Goal: Task Accomplishment & Management: Manage account settings

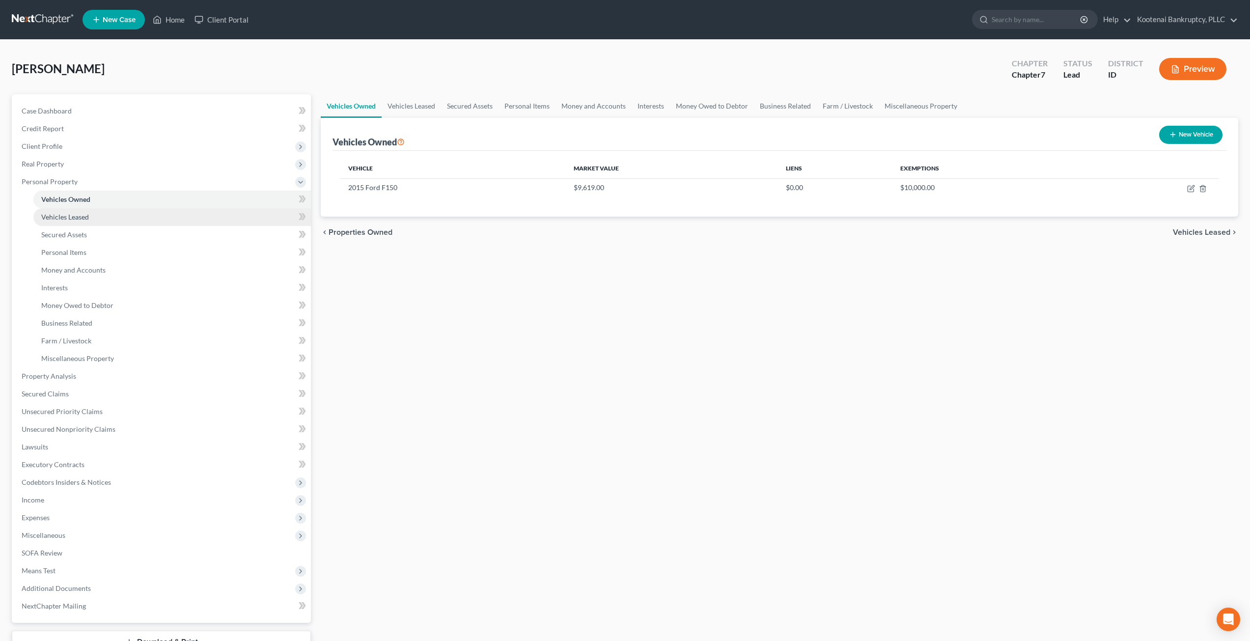
click at [137, 221] on link "Vehicles Leased" at bounding box center [171, 217] width 277 height 18
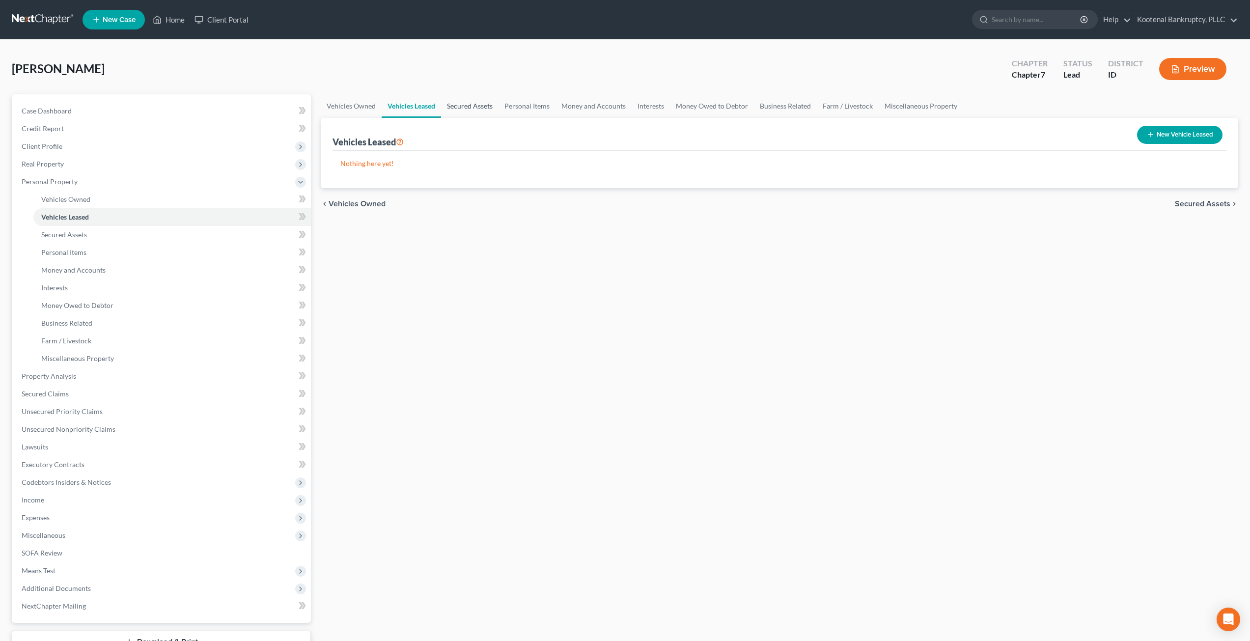
click at [464, 104] on link "Secured Assets" at bounding box center [469, 106] width 57 height 24
click at [531, 102] on link "Personal Items" at bounding box center [527, 106] width 57 height 24
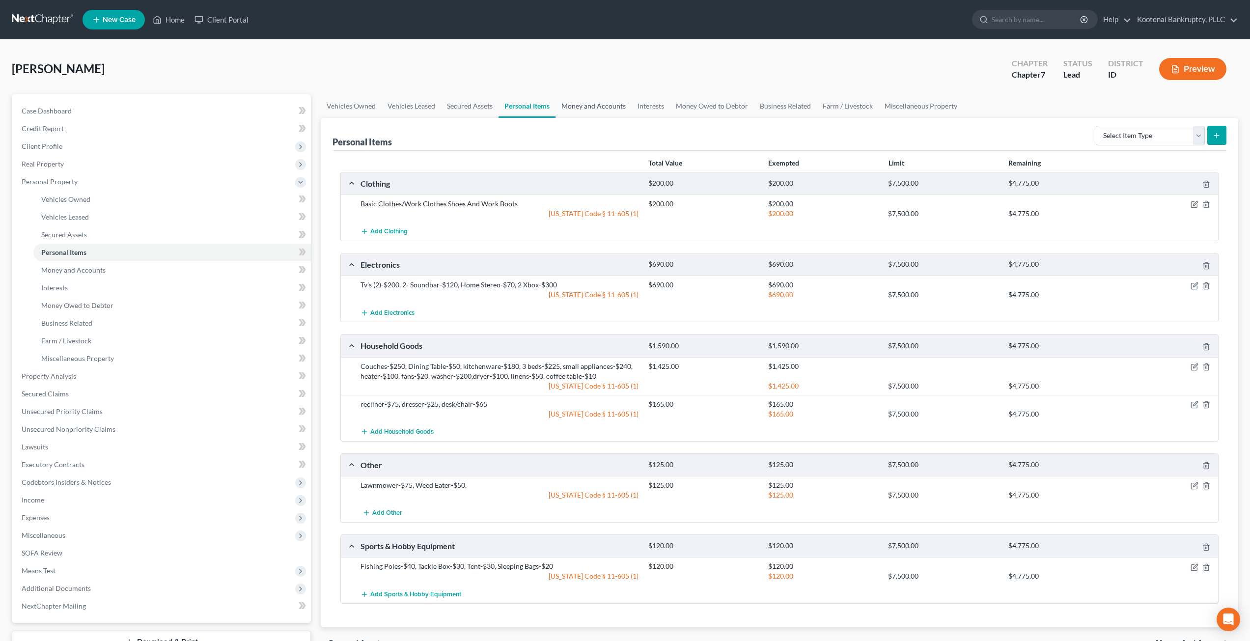
click at [609, 102] on link "Money and Accounts" at bounding box center [593, 106] width 76 height 24
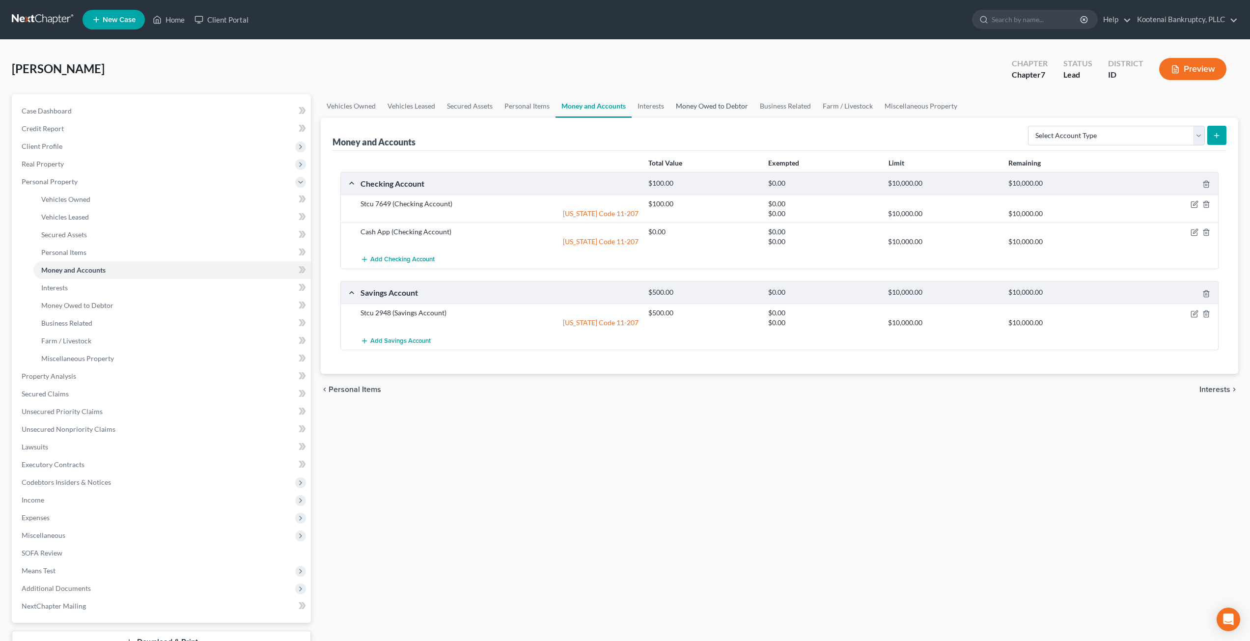
click at [620, 108] on link "Money Owed to Debtor" at bounding box center [712, 106] width 84 height 24
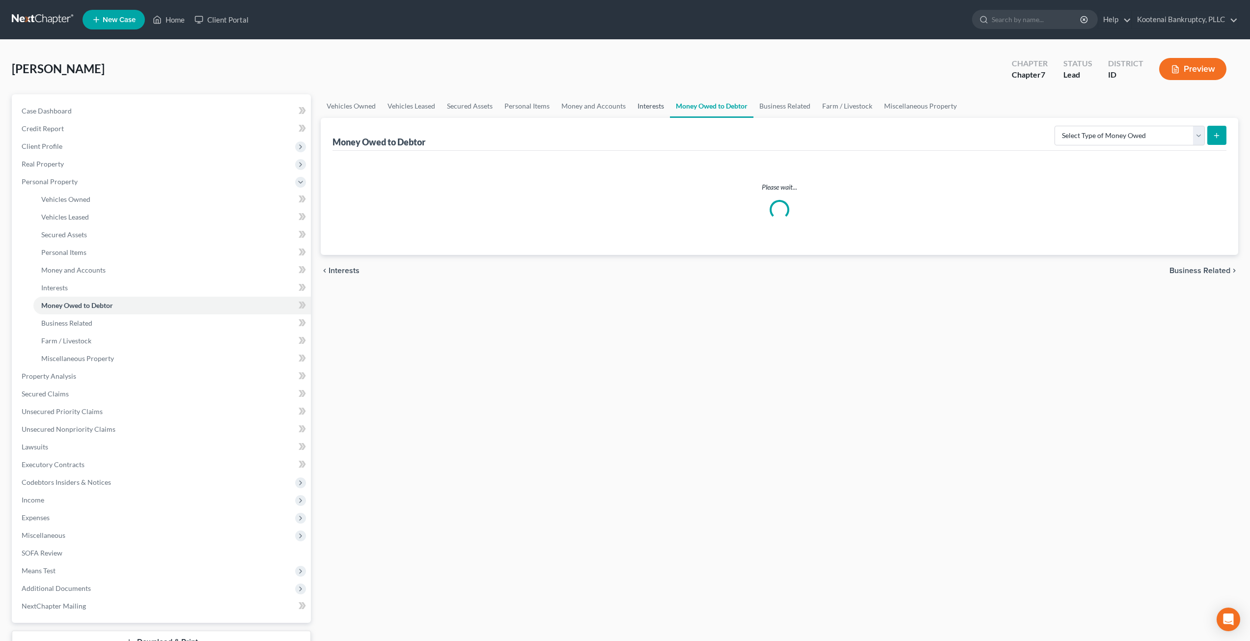
click at [620, 107] on link "Interests" at bounding box center [650, 106] width 38 height 24
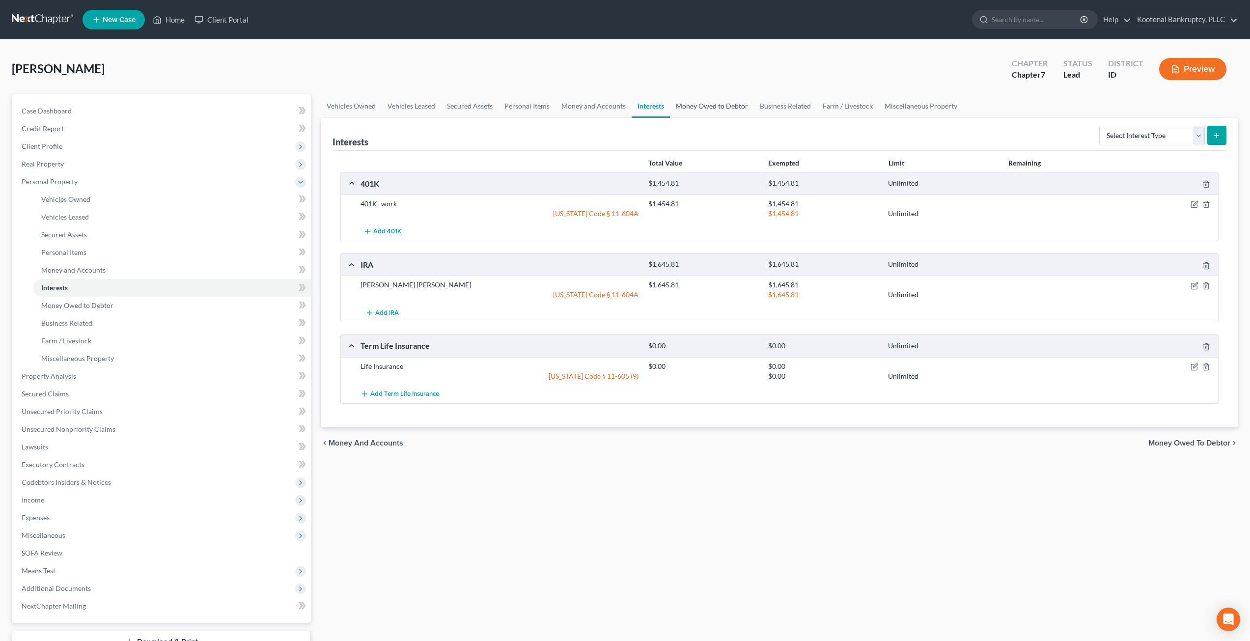
click at [620, 105] on link "Money Owed to Debtor" at bounding box center [712, 106] width 84 height 24
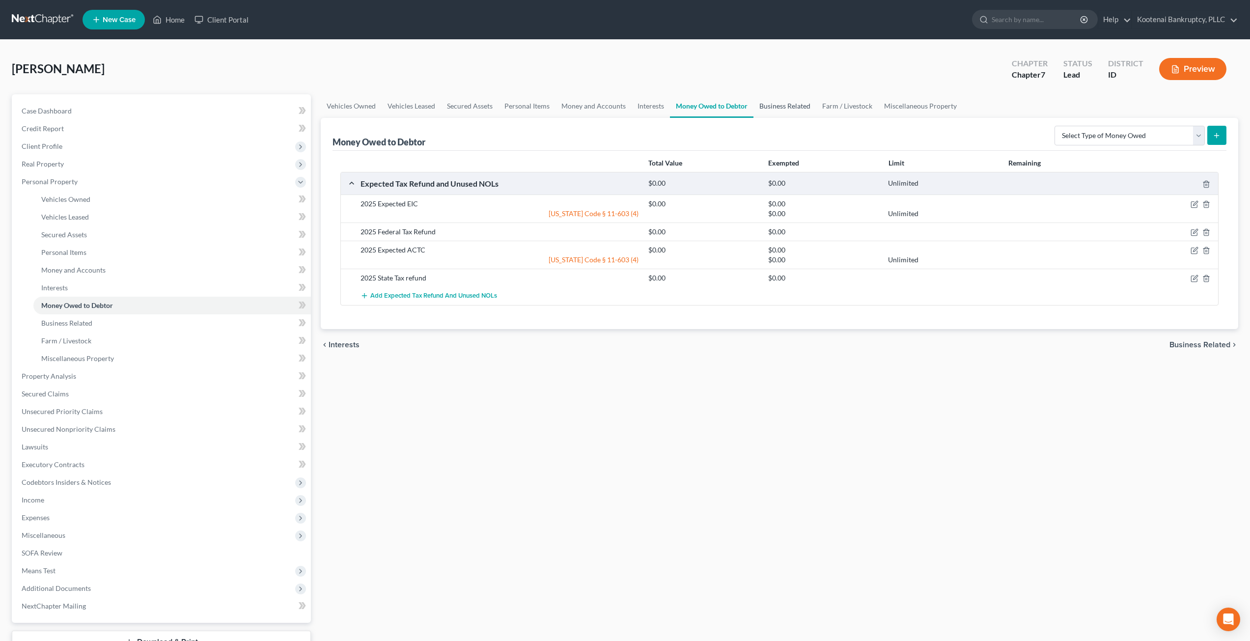
click at [620, 105] on link "Business Related" at bounding box center [784, 106] width 63 height 24
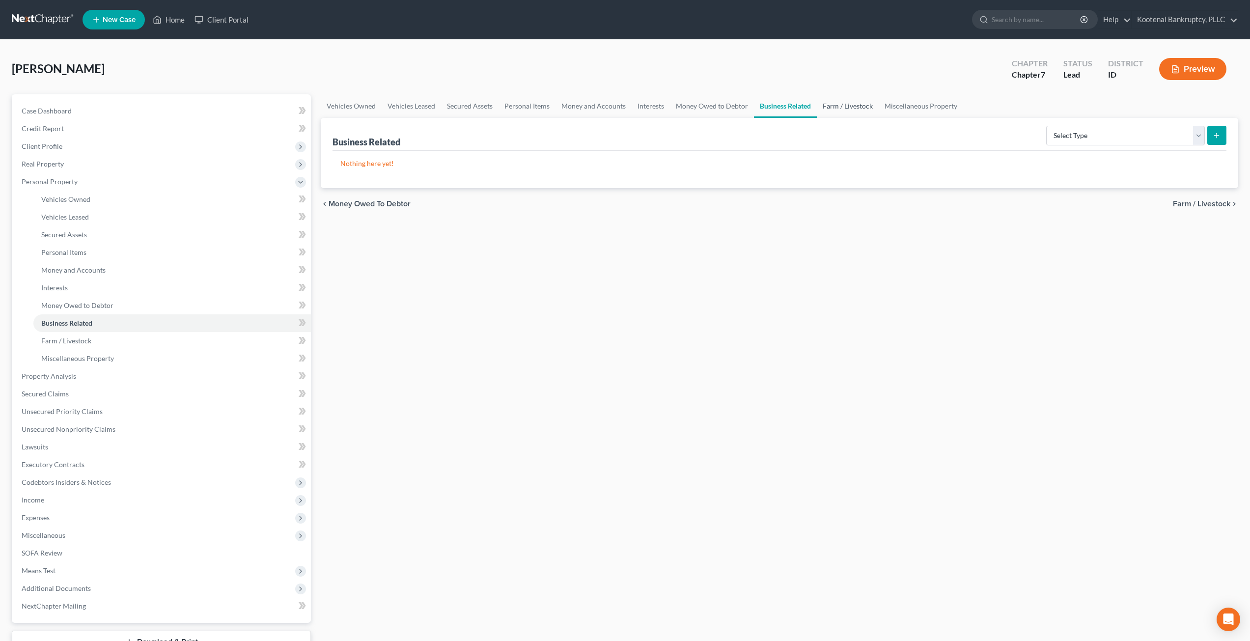
click at [620, 106] on link "Farm / Livestock" at bounding box center [848, 106] width 62 height 24
click at [620, 104] on link "Miscellaneous Property" at bounding box center [921, 106] width 84 height 24
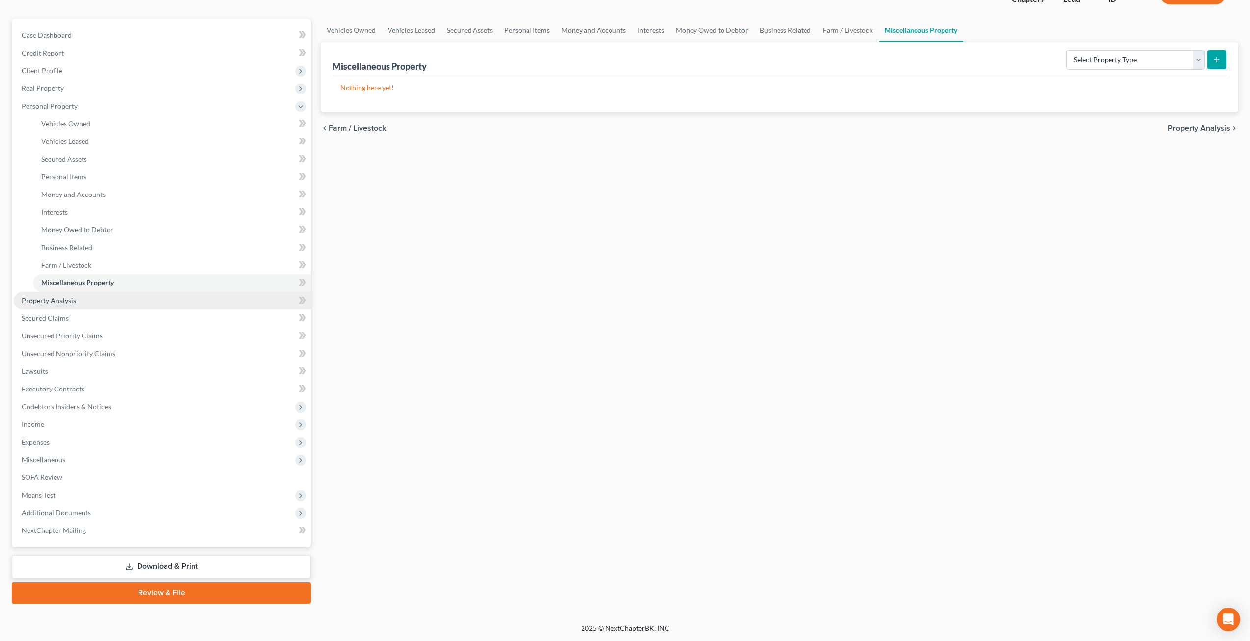
click at [146, 299] on link "Property Analysis" at bounding box center [162, 301] width 297 height 18
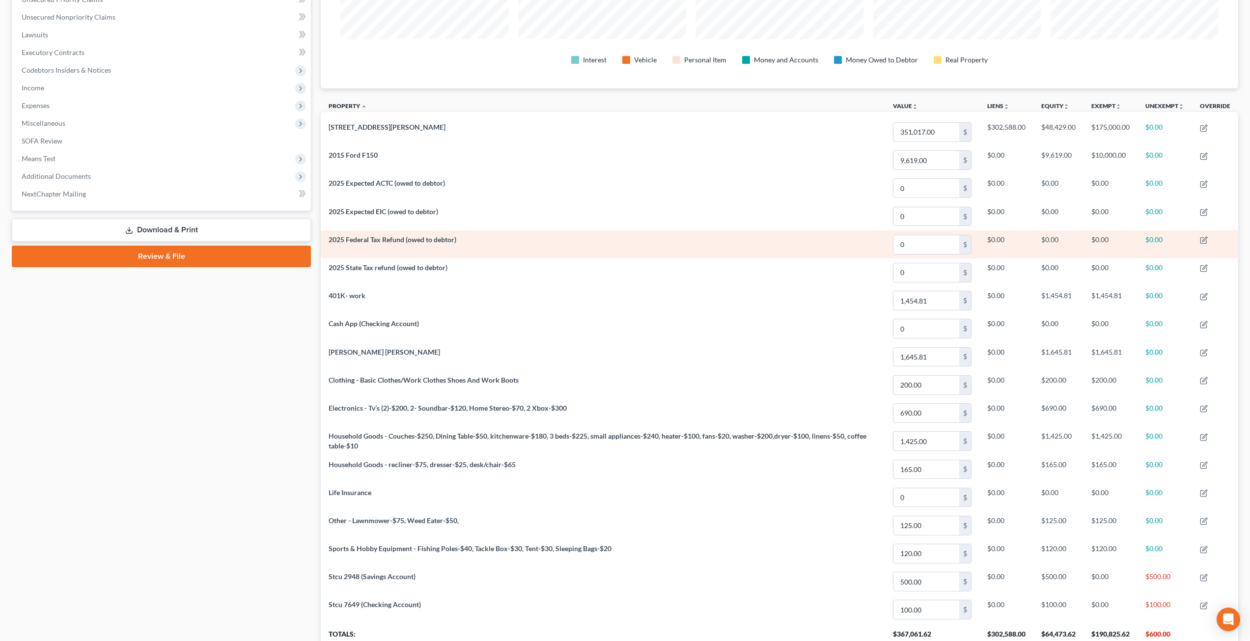
scroll to position [118, 0]
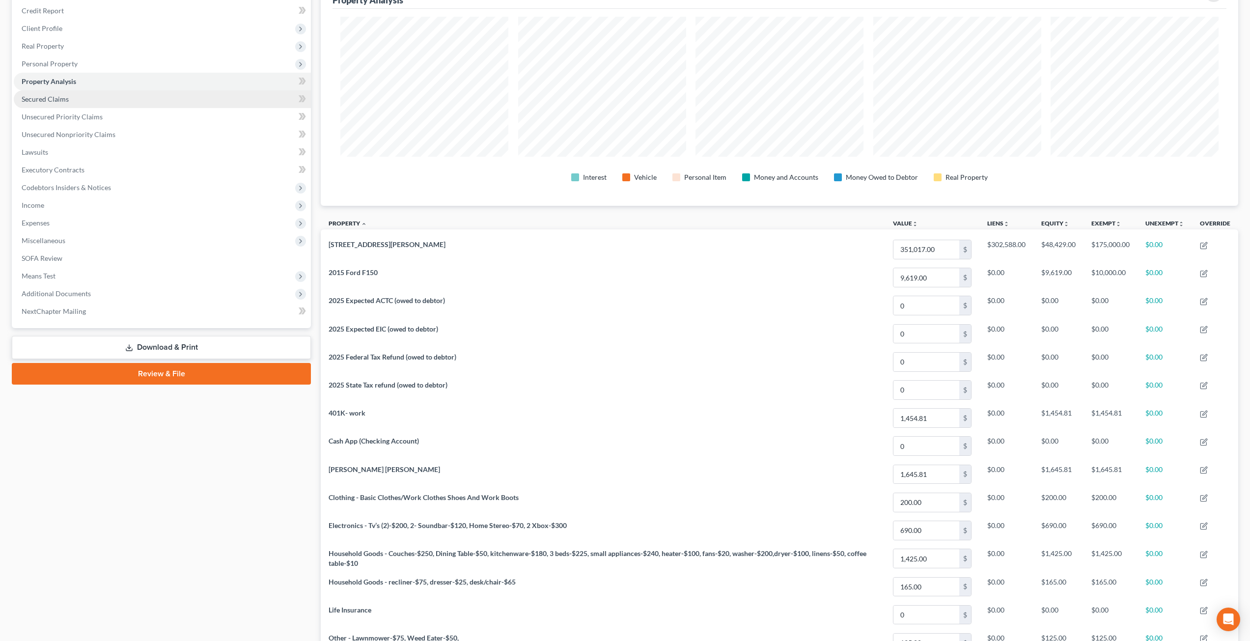
click at [153, 103] on link "Secured Claims" at bounding box center [162, 99] width 297 height 18
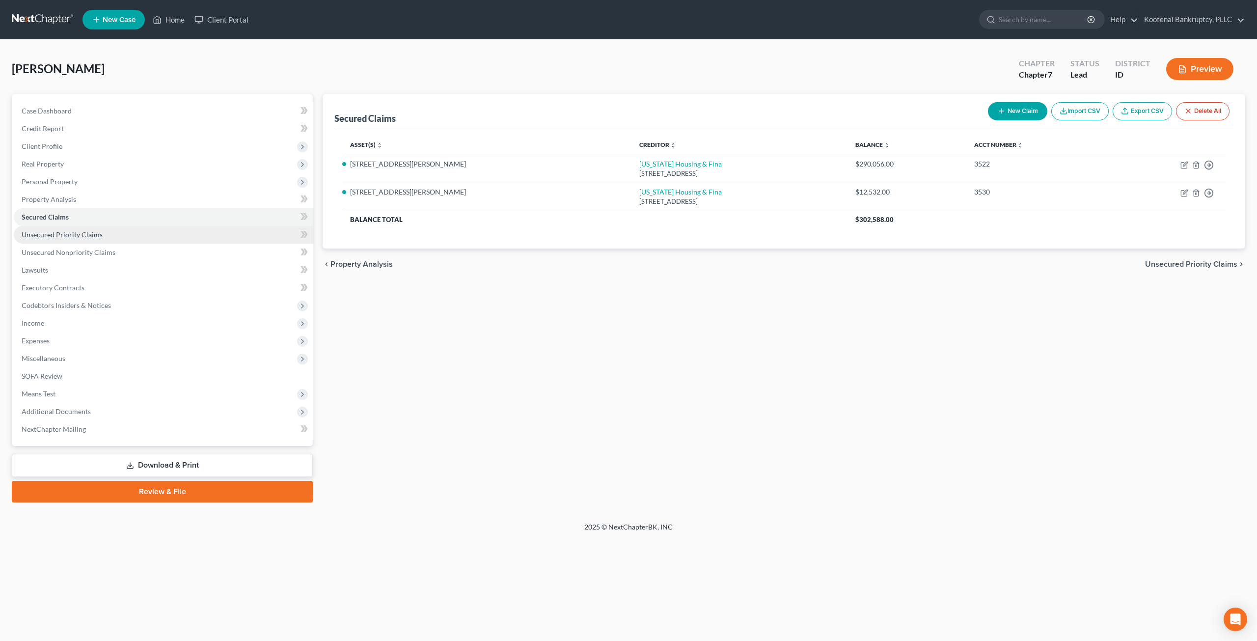
click at [123, 238] on link "Unsecured Priority Claims" at bounding box center [163, 235] width 299 height 18
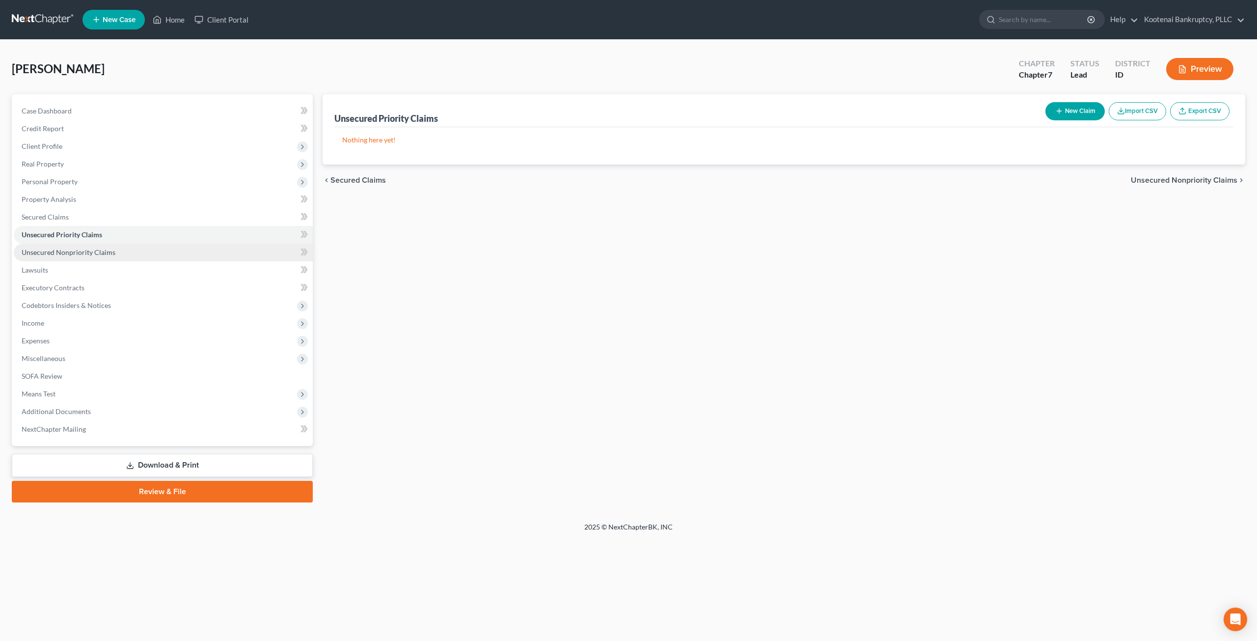
click at [130, 248] on link "Unsecured Nonpriority Claims" at bounding box center [163, 253] width 299 height 18
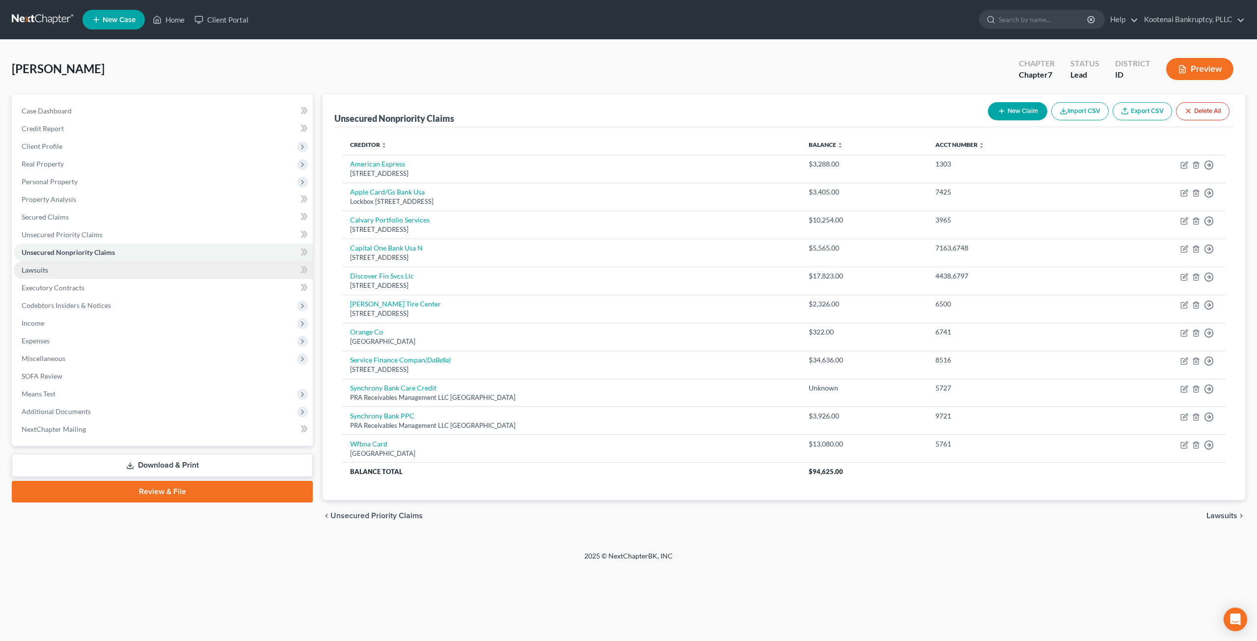
click at [111, 274] on link "Lawsuits" at bounding box center [163, 270] width 299 height 18
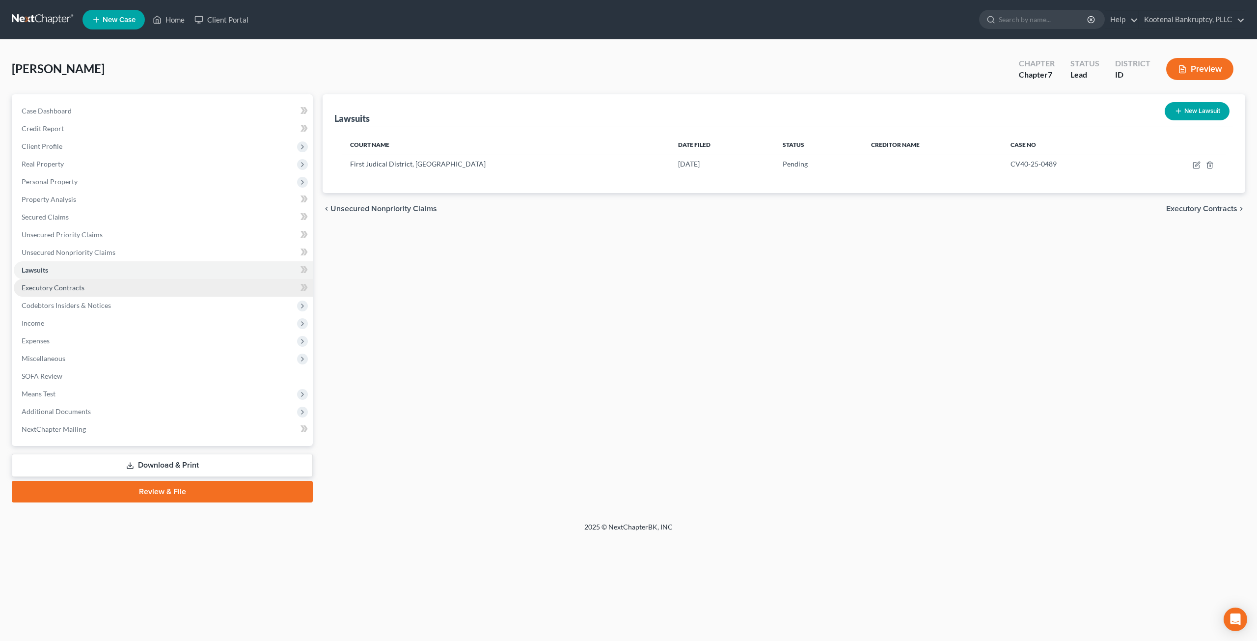
click at [128, 288] on link "Executory Contracts" at bounding box center [163, 288] width 299 height 18
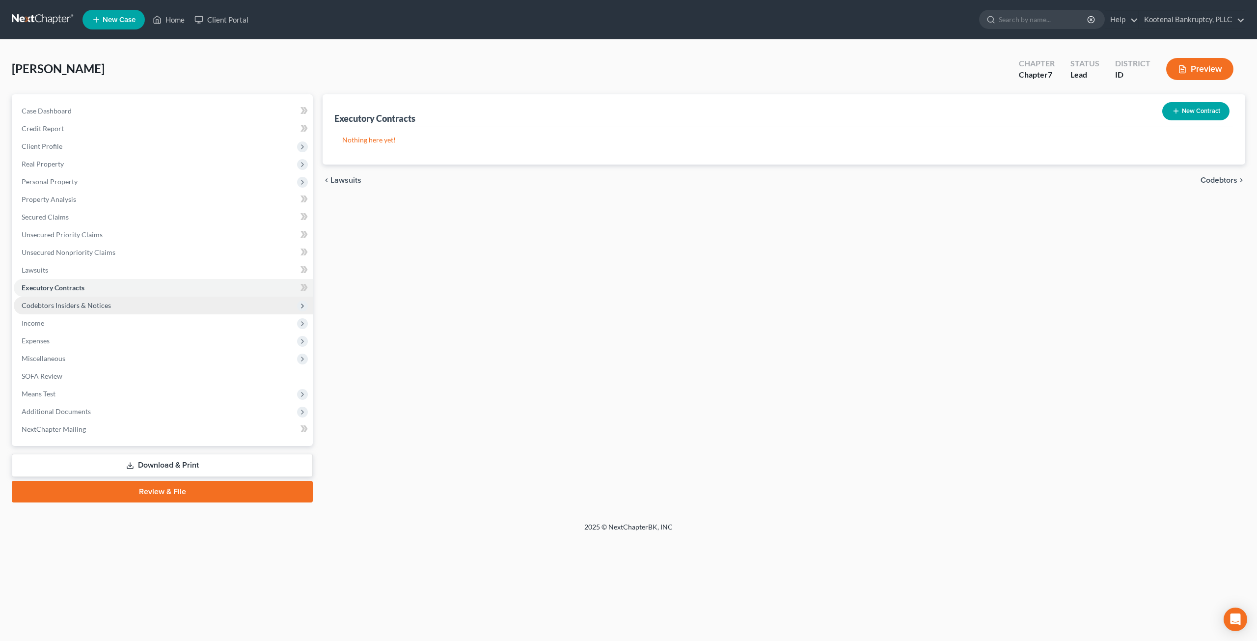
click at [135, 307] on span "Codebtors Insiders & Notices" at bounding box center [163, 306] width 299 height 18
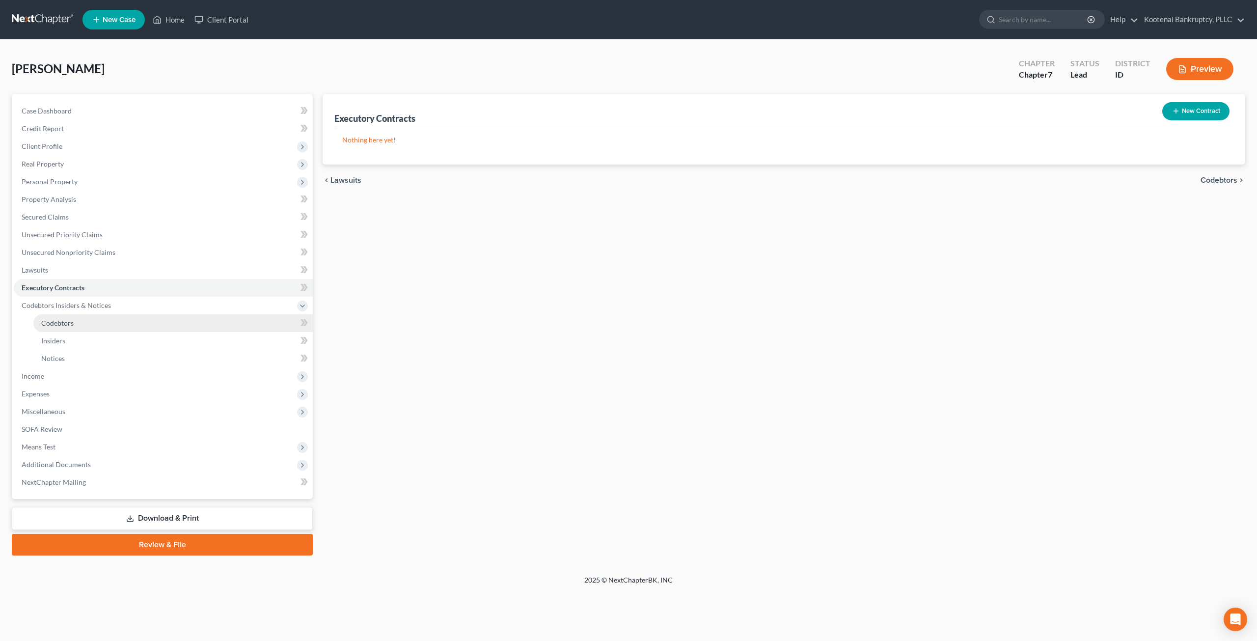
click at [136, 316] on link "Codebtors" at bounding box center [172, 323] width 279 height 18
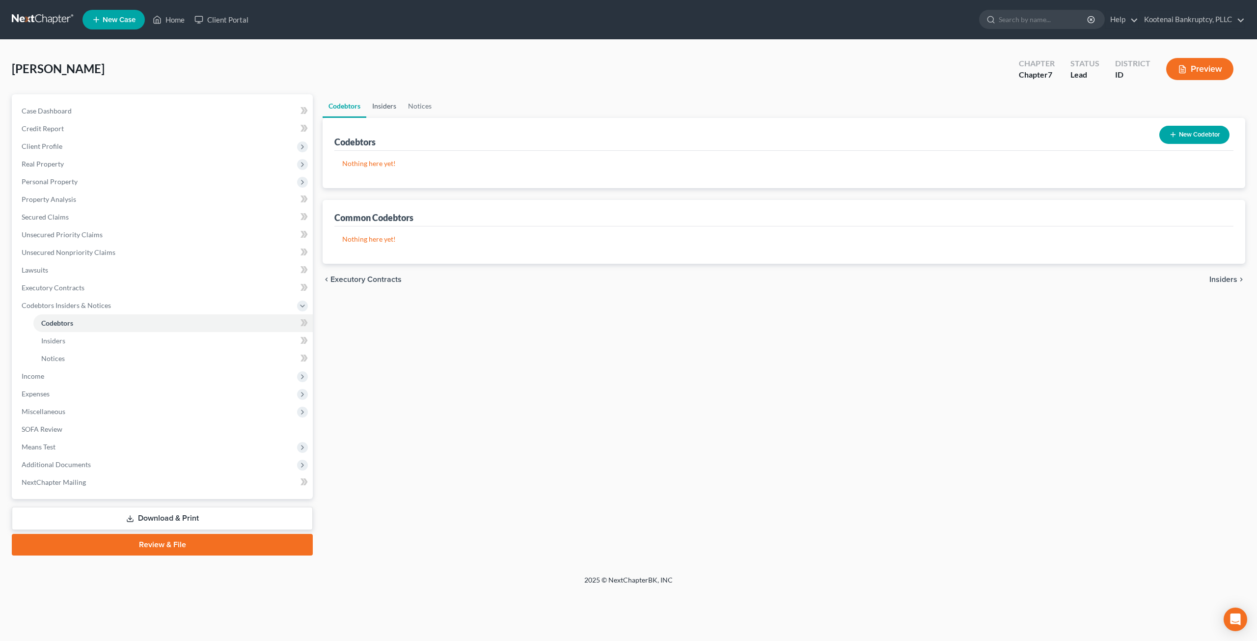
click at [375, 109] on link "Insiders" at bounding box center [384, 106] width 36 height 24
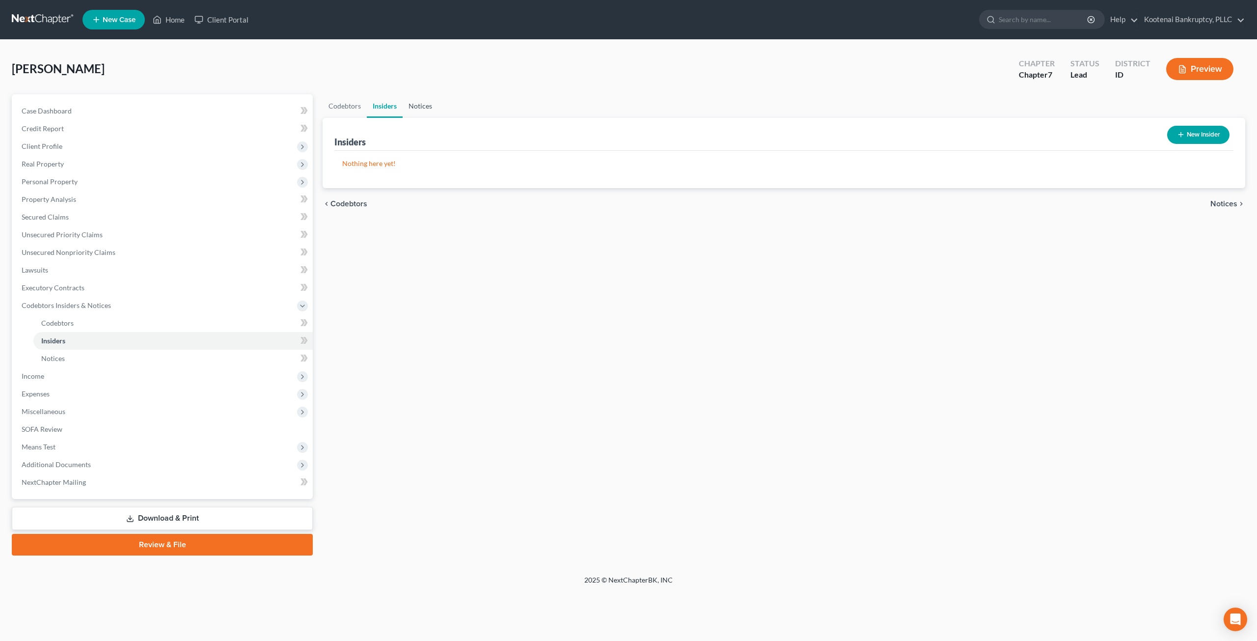
click at [415, 110] on link "Notices" at bounding box center [420, 106] width 35 height 24
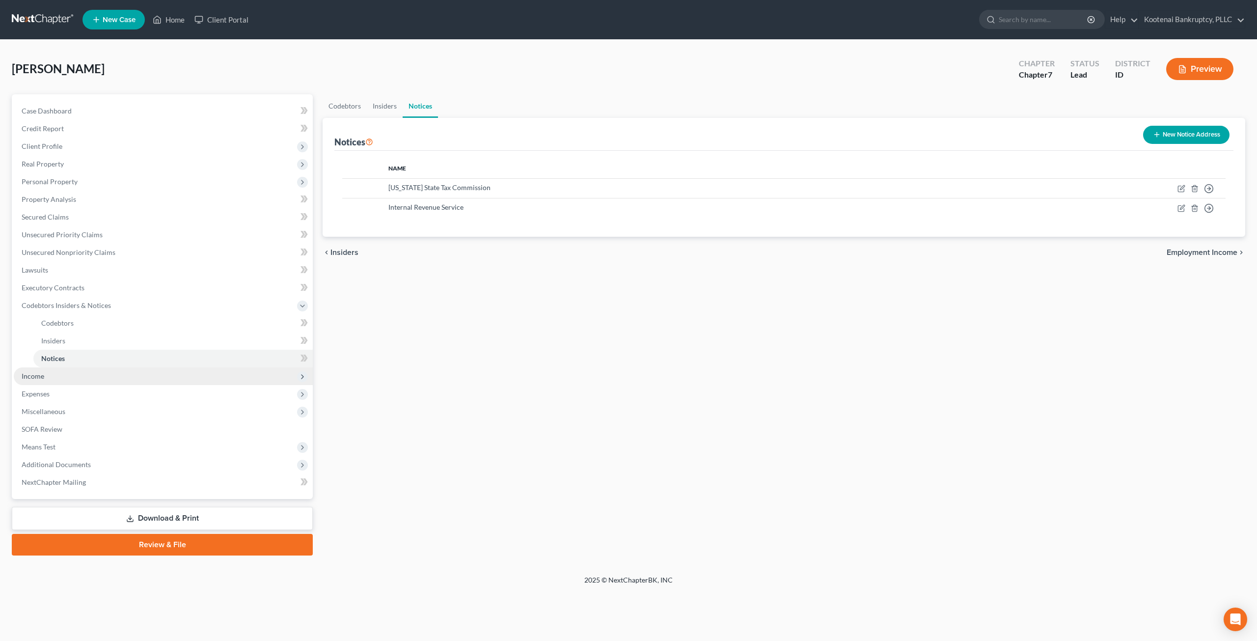
click at [108, 378] on span "Income" at bounding box center [163, 376] width 299 height 18
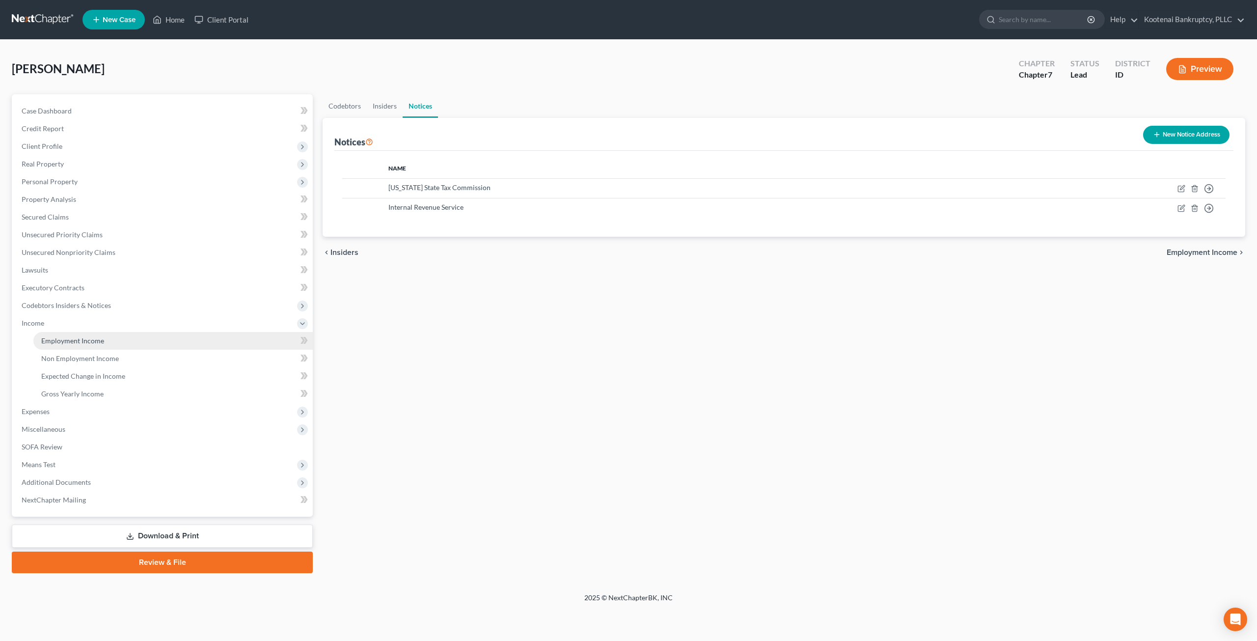
click at [118, 339] on link "Employment Income" at bounding box center [172, 341] width 279 height 18
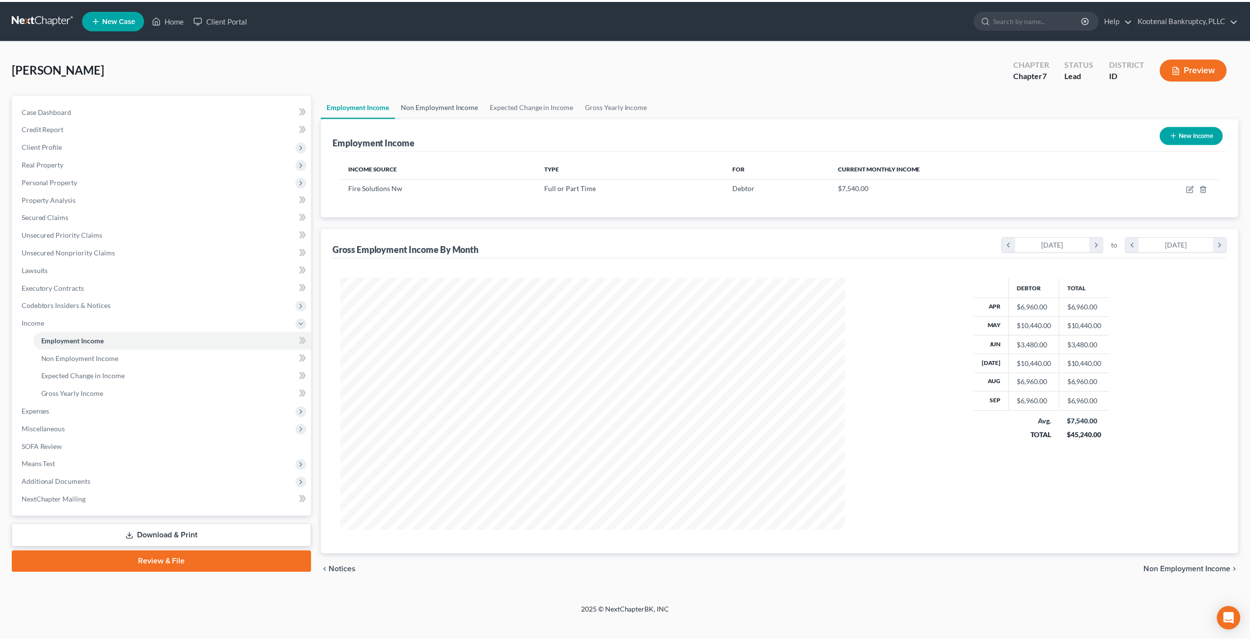
scroll to position [253, 527]
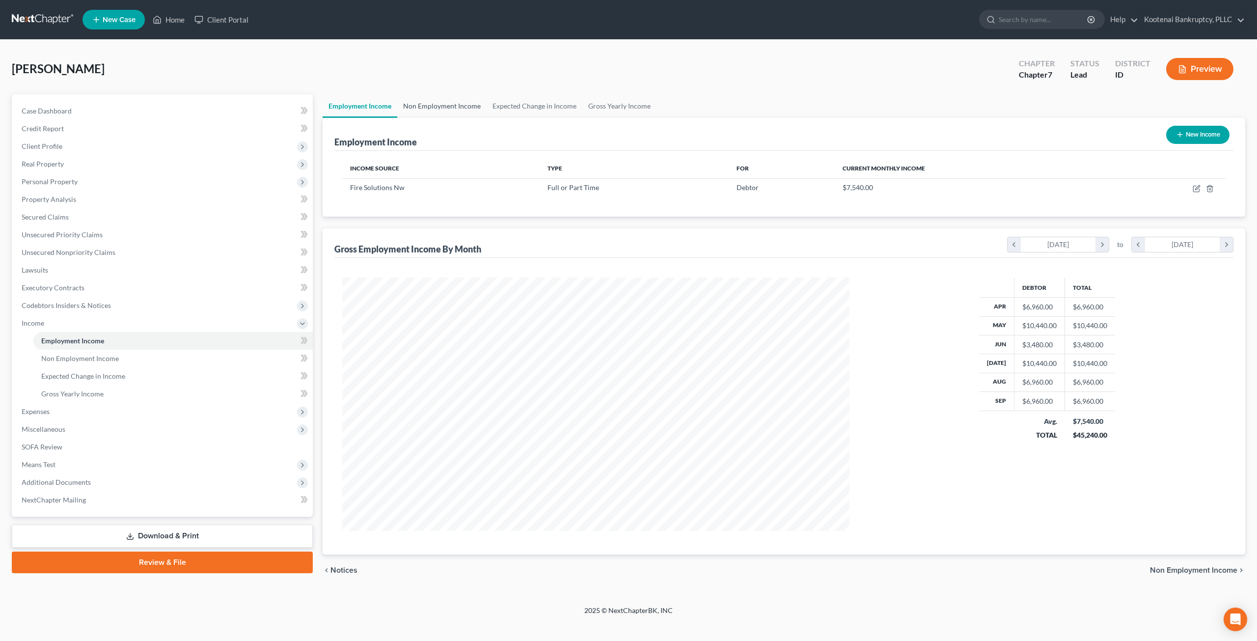
click at [447, 109] on link "Non Employment Income" at bounding box center [441, 106] width 89 height 24
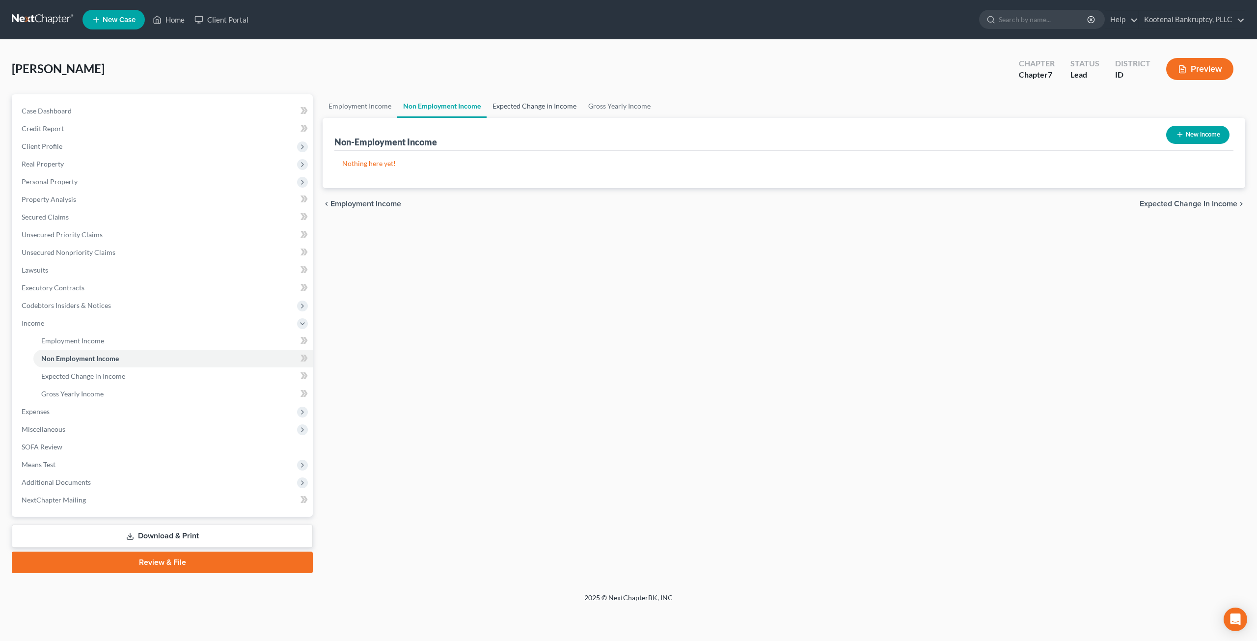
click at [515, 100] on link "Expected Change in Income" at bounding box center [535, 106] width 96 height 24
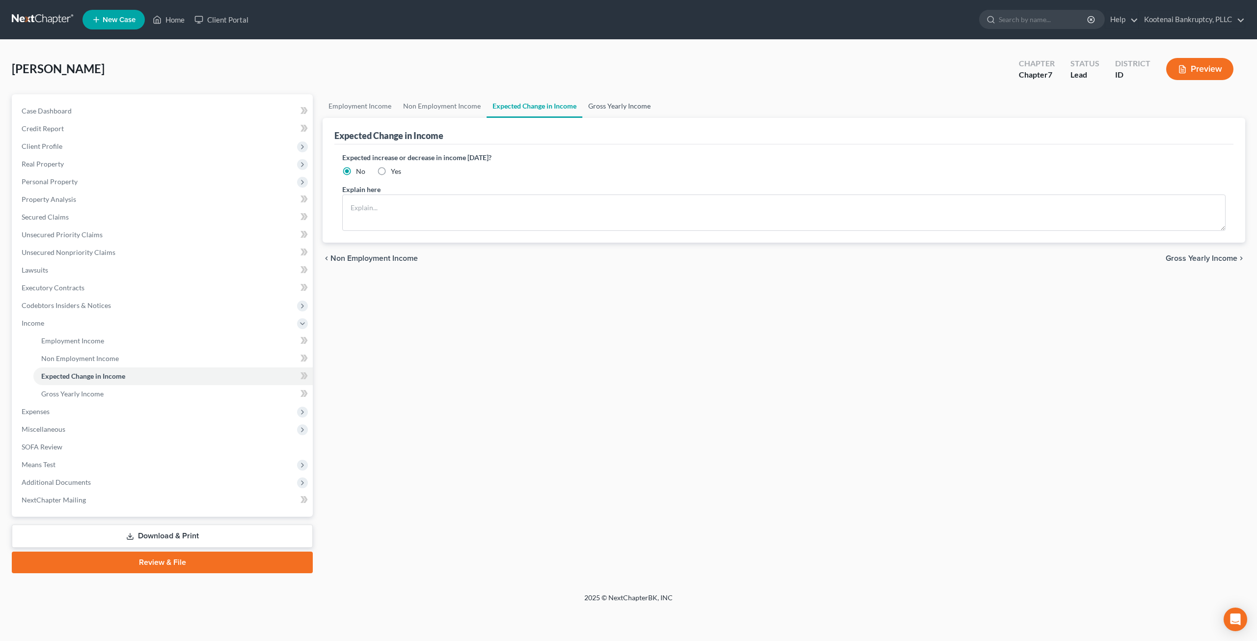
click at [599, 101] on link "Gross Yearly Income" at bounding box center [619, 106] width 74 height 24
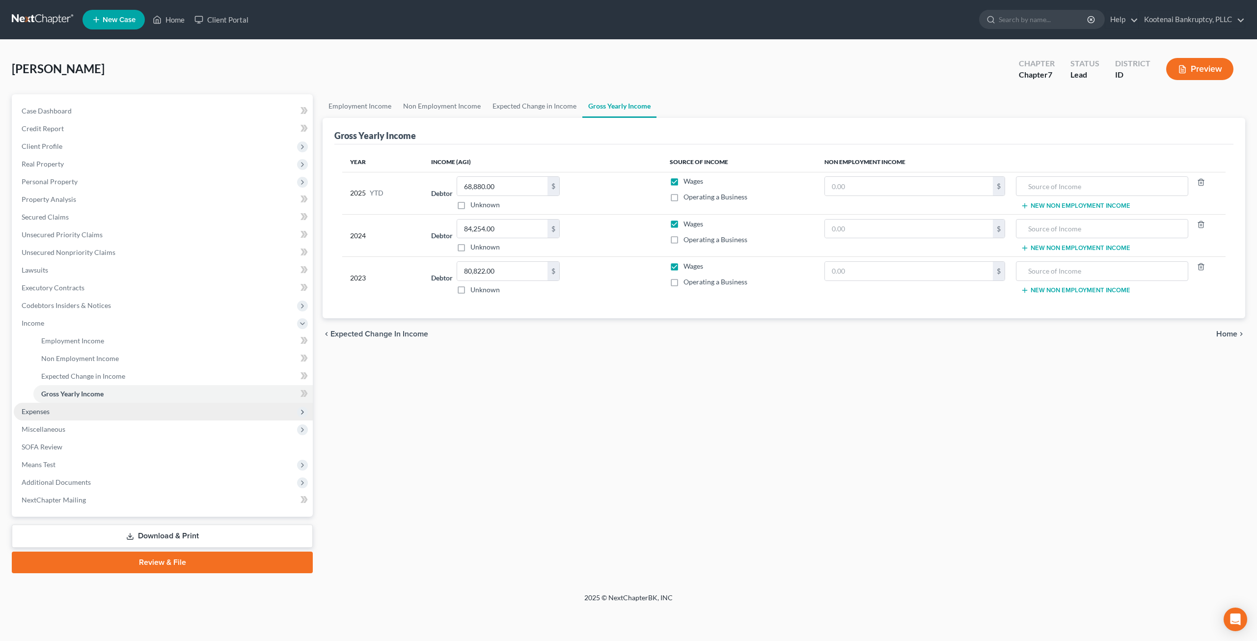
click at [92, 415] on span "Expenses" at bounding box center [163, 412] width 299 height 18
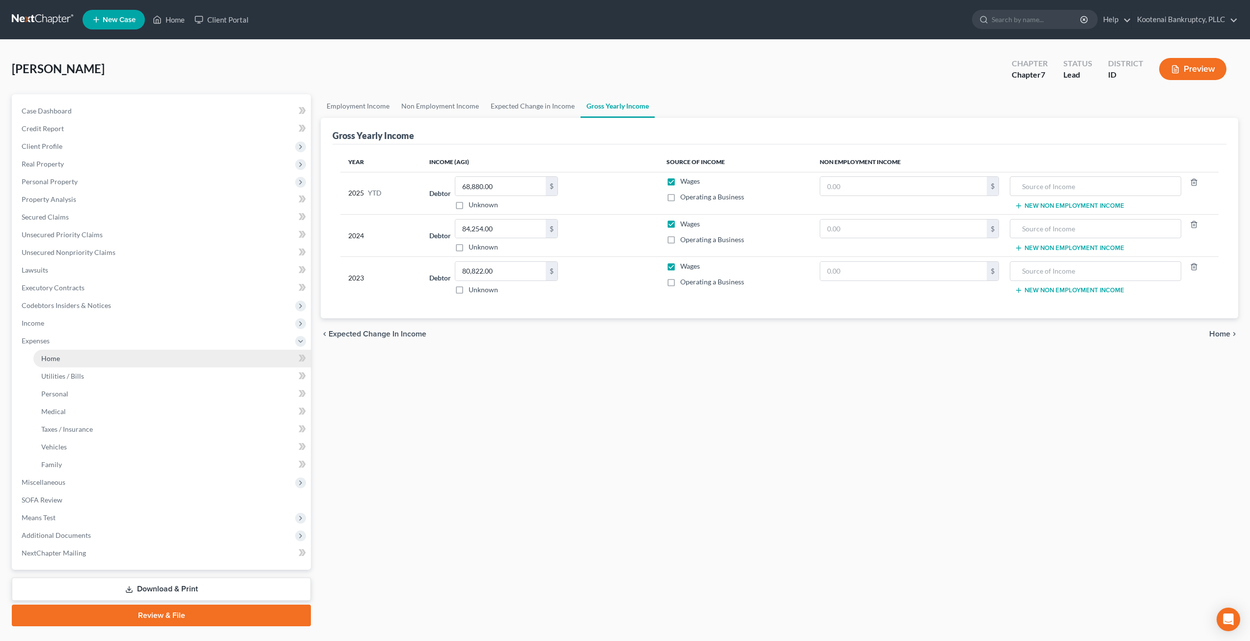
click at [98, 363] on link "Home" at bounding box center [171, 359] width 277 height 18
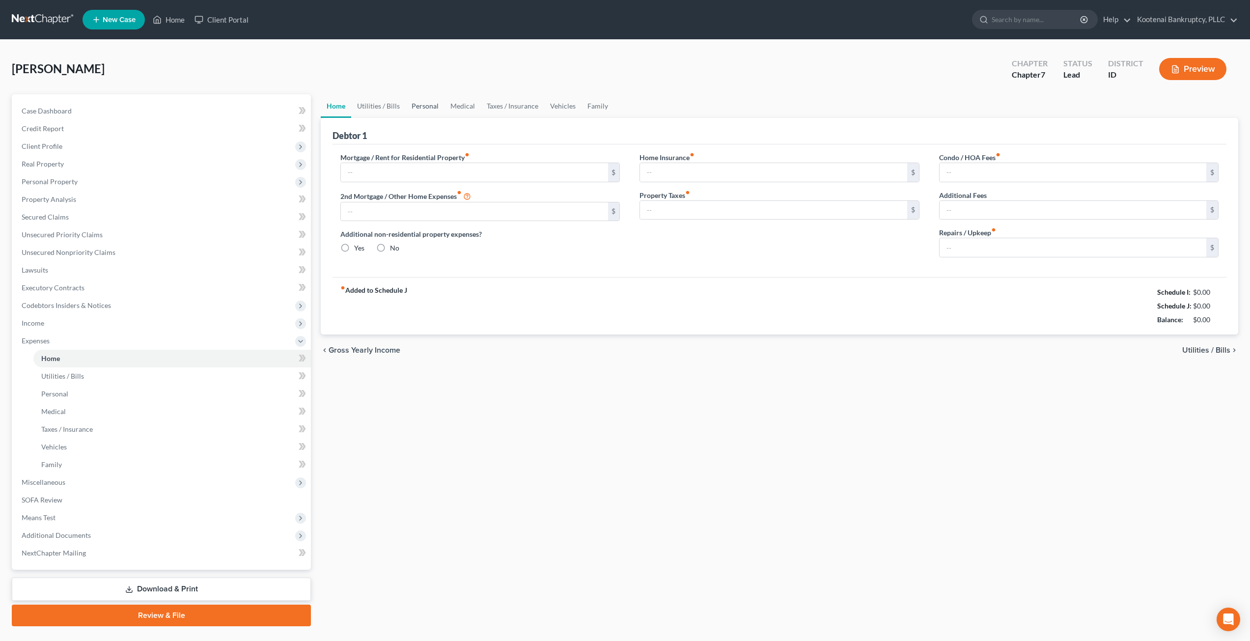
type input "2,634.00"
type input "161.27"
radio input "true"
type input "0.00"
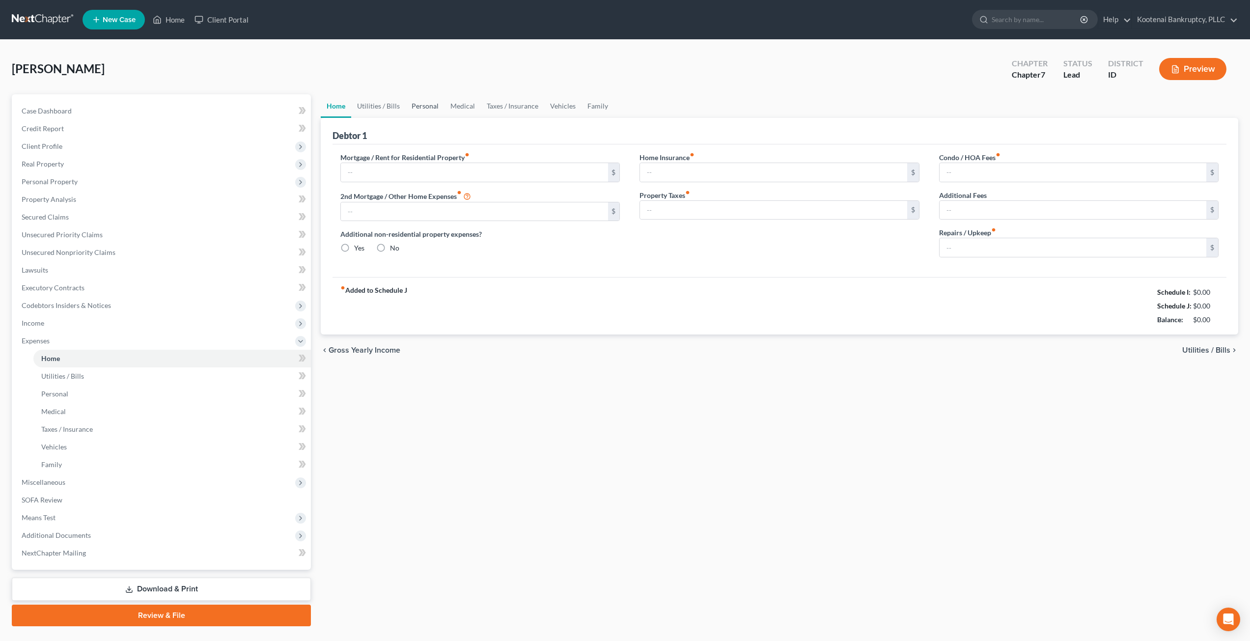
type input "0.00"
type input "500.00"
click at [384, 104] on link "Utilities / Bills" at bounding box center [378, 106] width 55 height 24
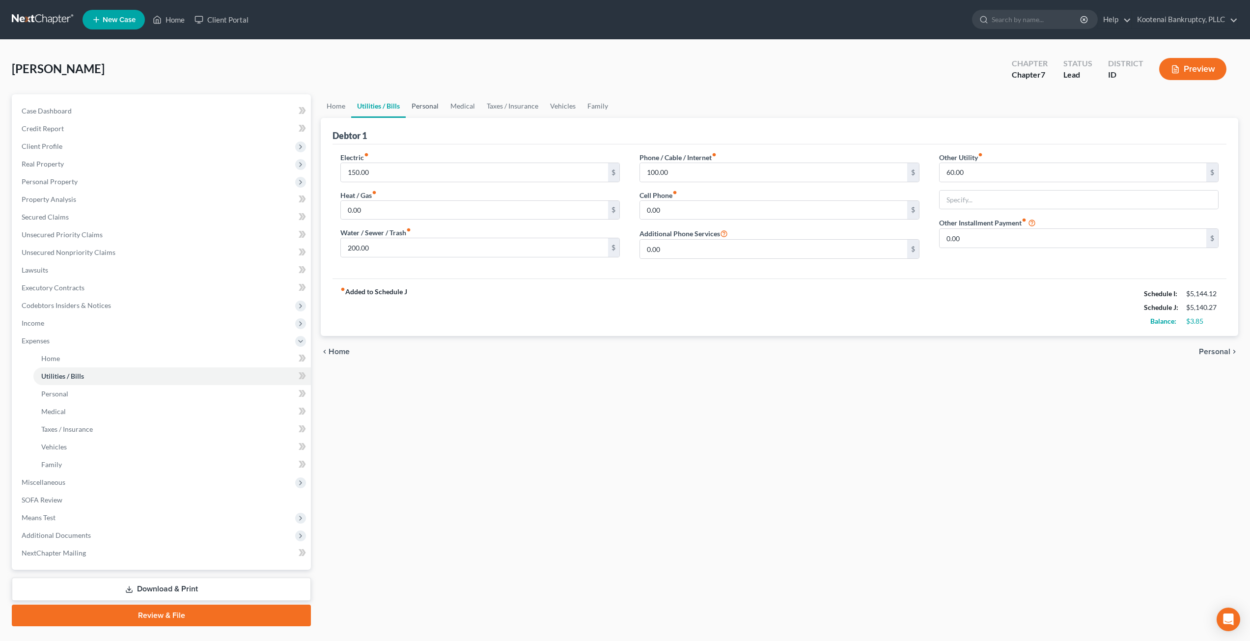
click at [416, 102] on link "Personal" at bounding box center [425, 106] width 39 height 24
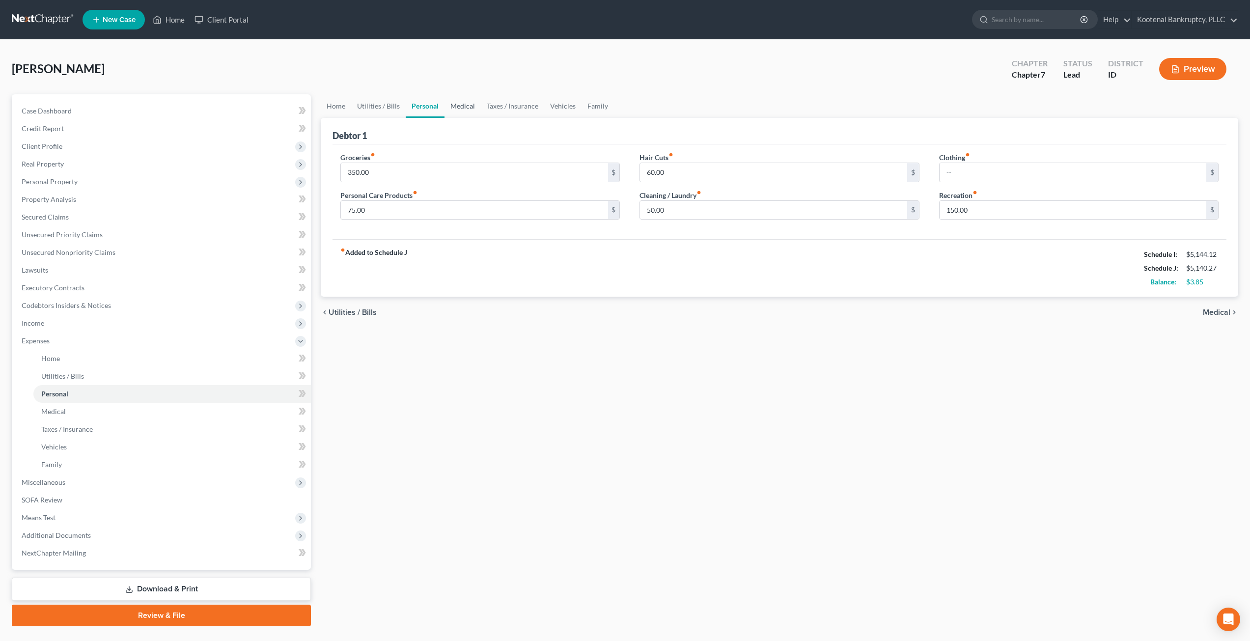
click at [474, 103] on link "Medical" at bounding box center [462, 106] width 36 height 24
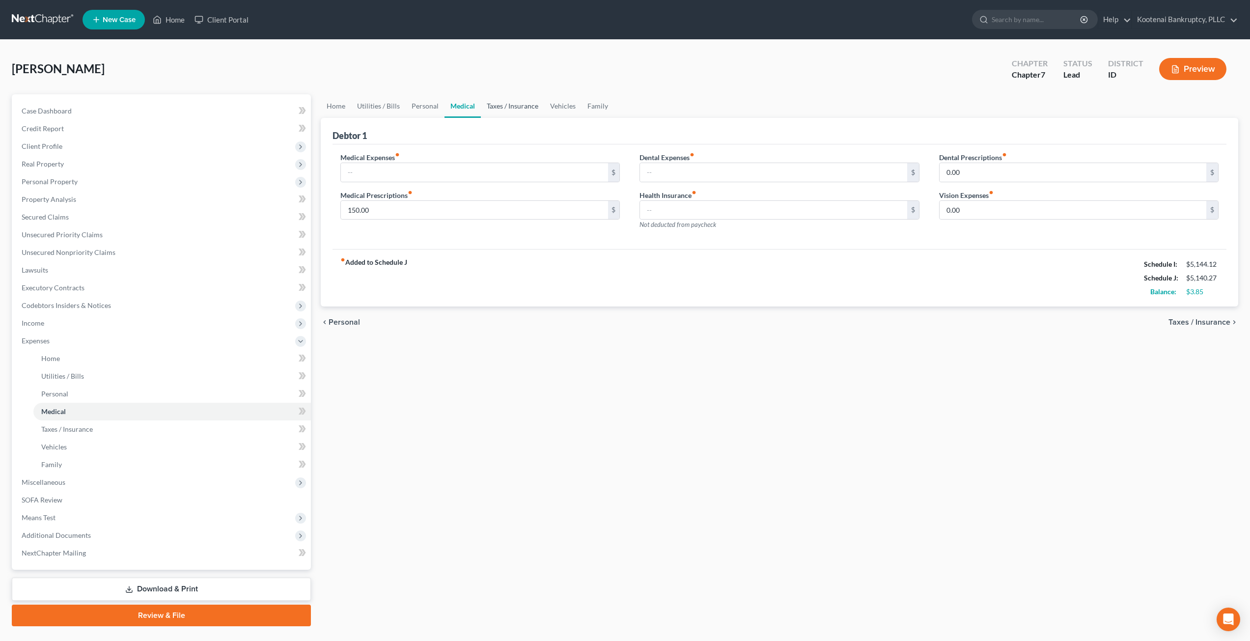
click at [508, 106] on link "Taxes / Insurance" at bounding box center [512, 106] width 63 height 24
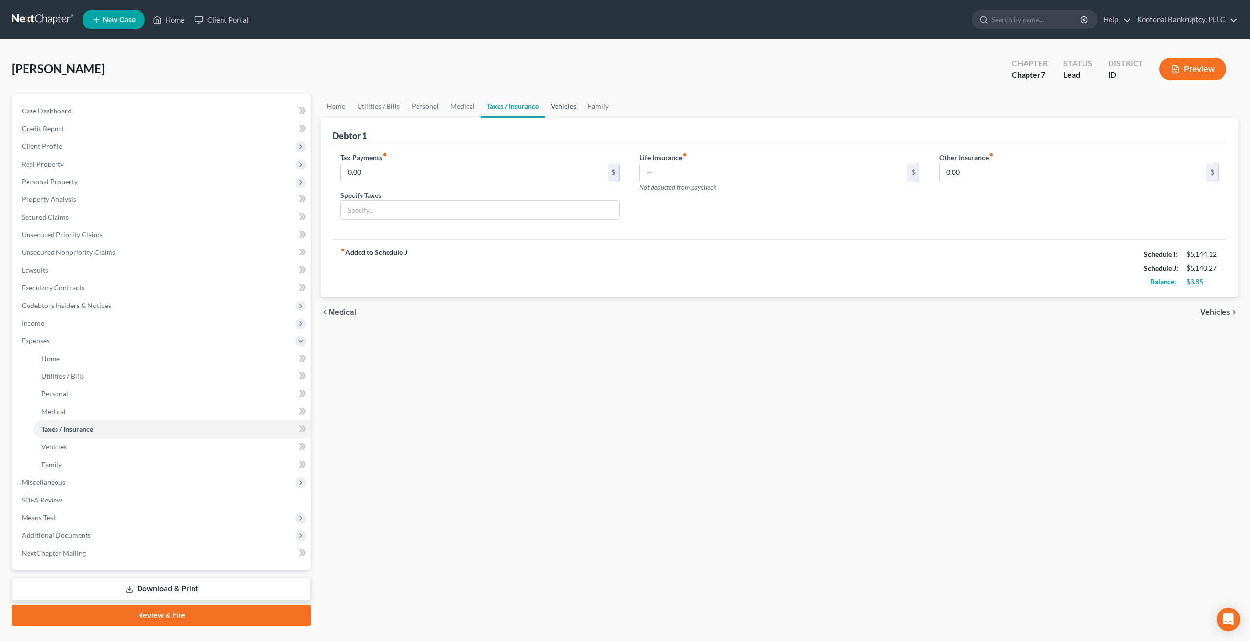
click at [568, 103] on link "Vehicles" at bounding box center [563, 106] width 37 height 24
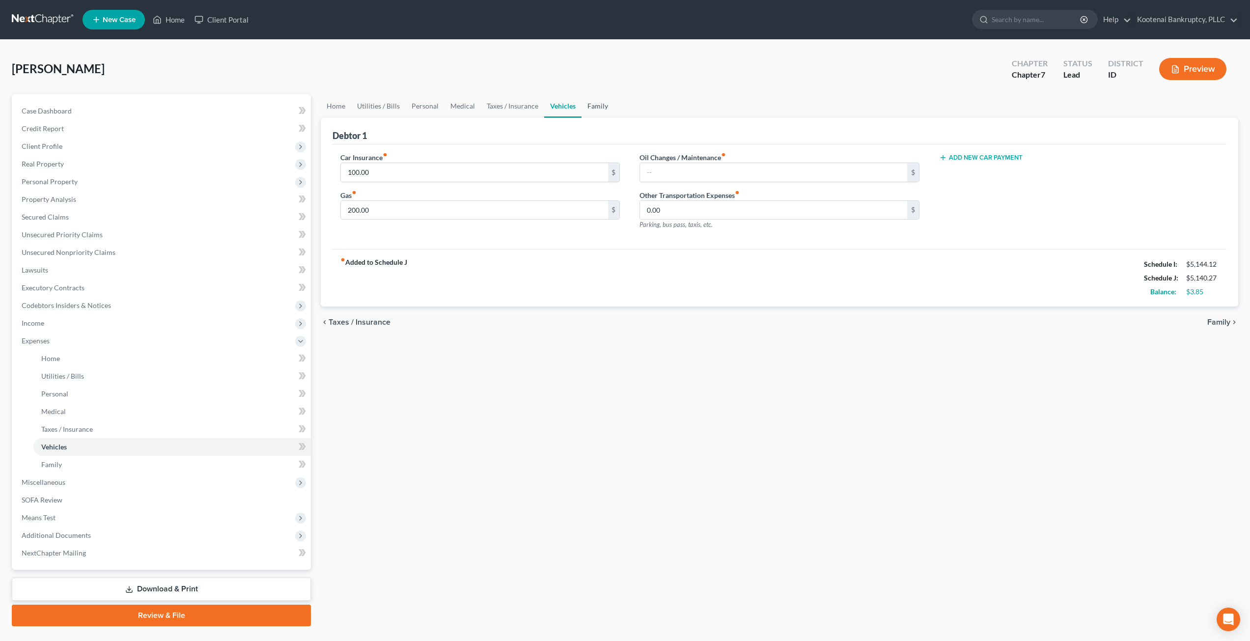
click at [606, 103] on link "Family" at bounding box center [597, 106] width 32 height 24
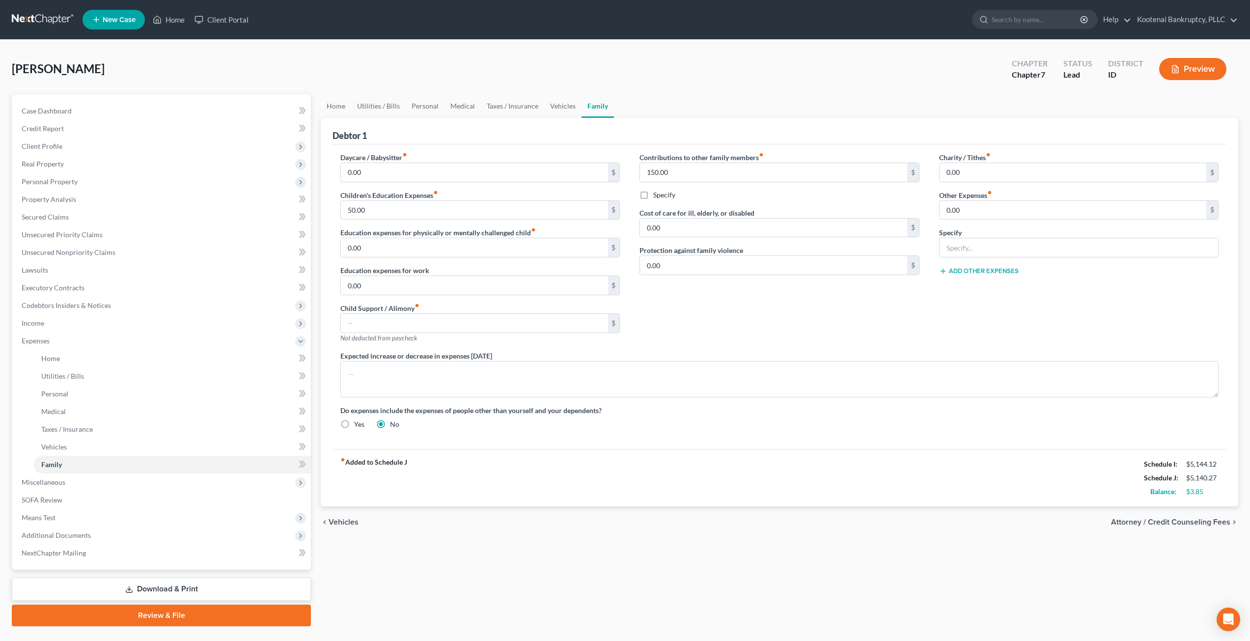
click at [620, 568] on div "Home Utilities / Bills Personal Medical Taxes / Insurance Vehicles Family Debto…" at bounding box center [779, 360] width 927 height 532
click at [583, 207] on input "150.00" at bounding box center [474, 210] width 267 height 19
drag, startPoint x: 549, startPoint y: 214, endPoint x: 295, endPoint y: 222, distance: 255.0
click at [295, 222] on div "Petition Navigation Case Dashboard Payments Invoices Payments Payments Credit R…" at bounding box center [625, 360] width 1236 height 532
type input "0"
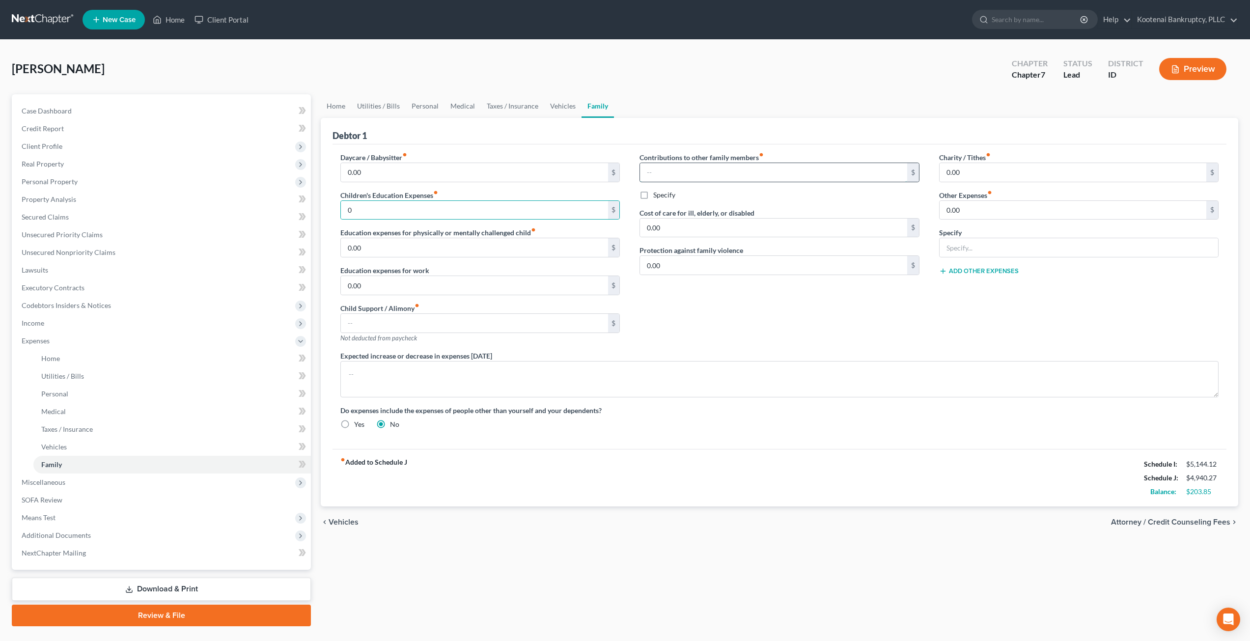
click at [620, 163] on input "text" at bounding box center [773, 172] width 267 height 19
type input "0"
click at [620, 314] on div "Contributions to other family members fiber_manual_record 0 $ Specify Cost of c…" at bounding box center [778, 251] width 299 height 198
click at [118, 488] on span "Miscellaneous" at bounding box center [162, 482] width 297 height 18
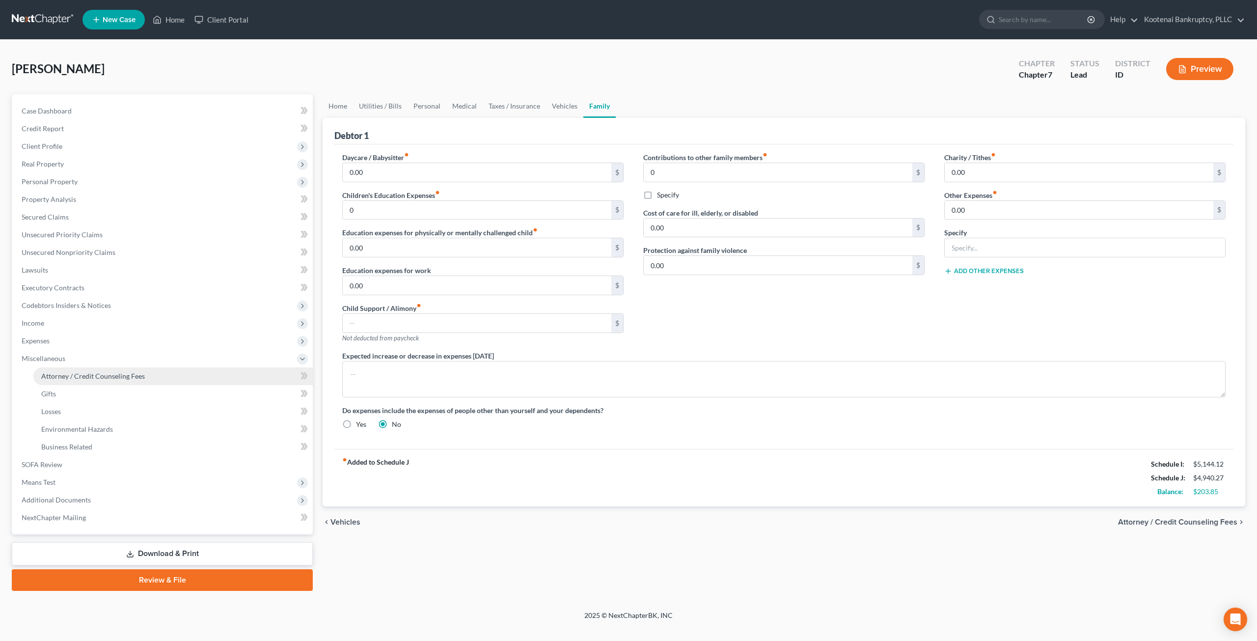
click at [131, 375] on span "Attorney / Credit Counseling Fees" at bounding box center [93, 376] width 104 height 8
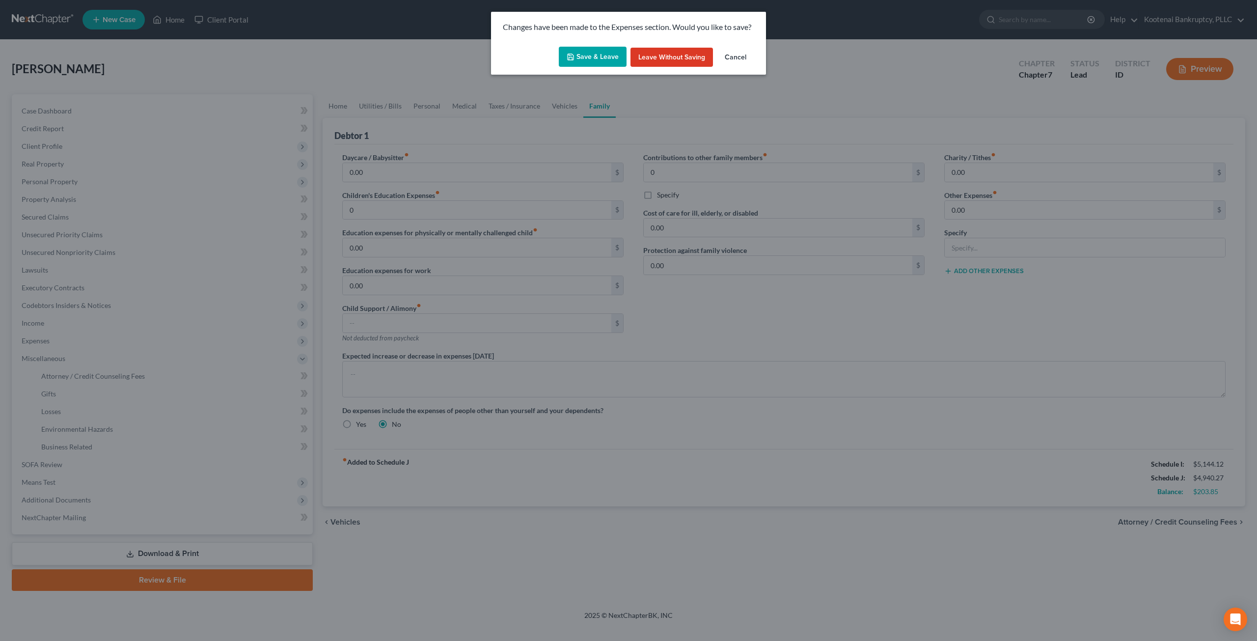
click at [581, 59] on button "Save & Leave" at bounding box center [593, 57] width 68 height 21
type input "0.00"
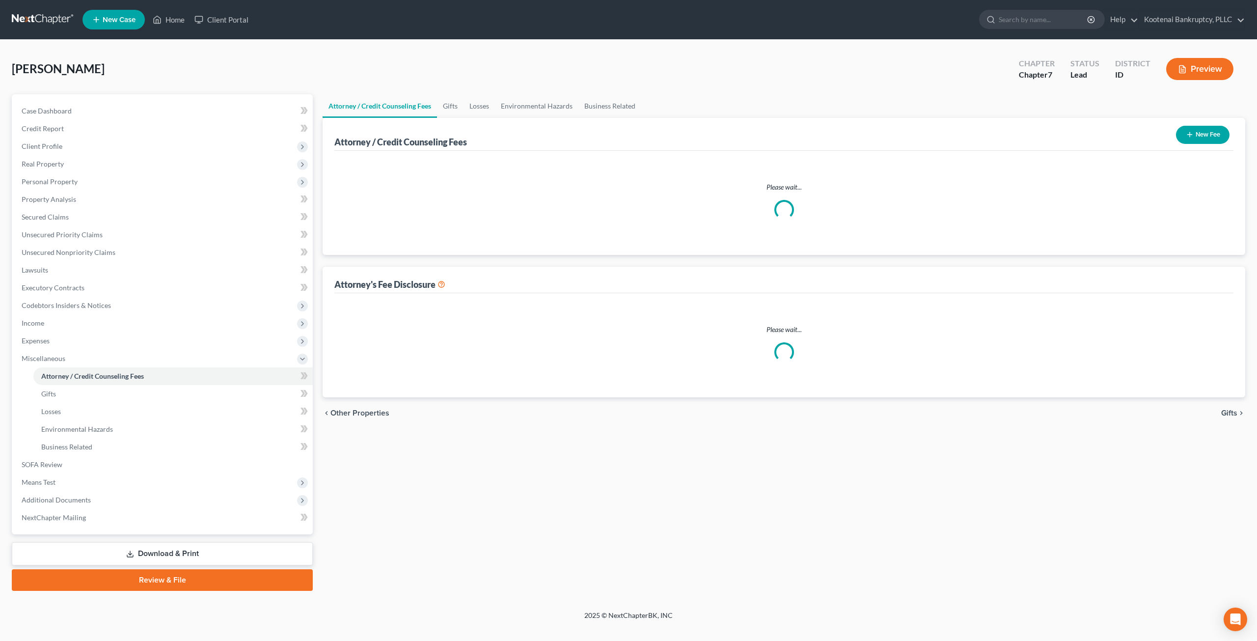
select select "3"
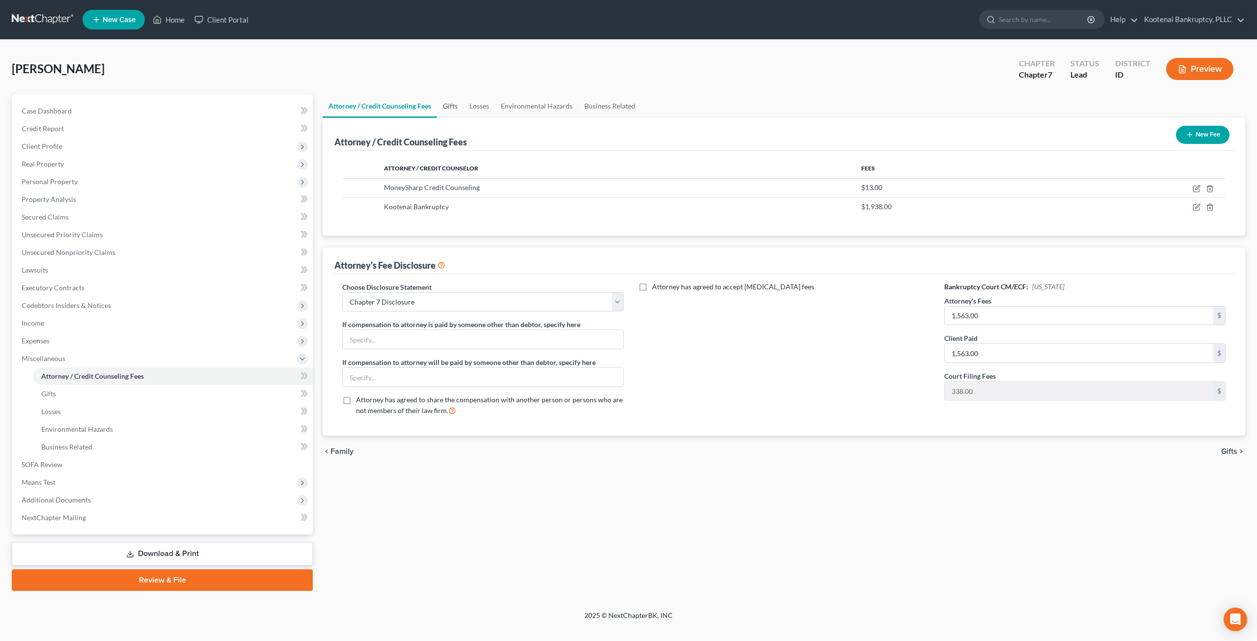
click at [441, 107] on link "Gifts" at bounding box center [450, 106] width 27 height 24
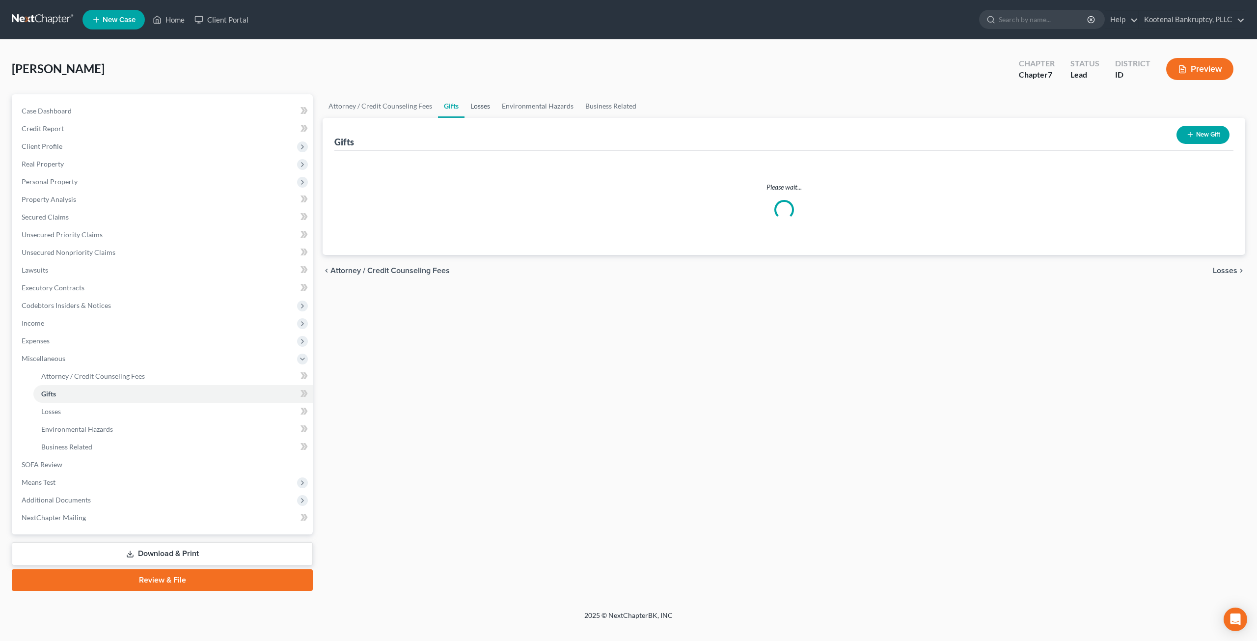
click at [476, 105] on link "Losses" at bounding box center [479, 106] width 31 height 24
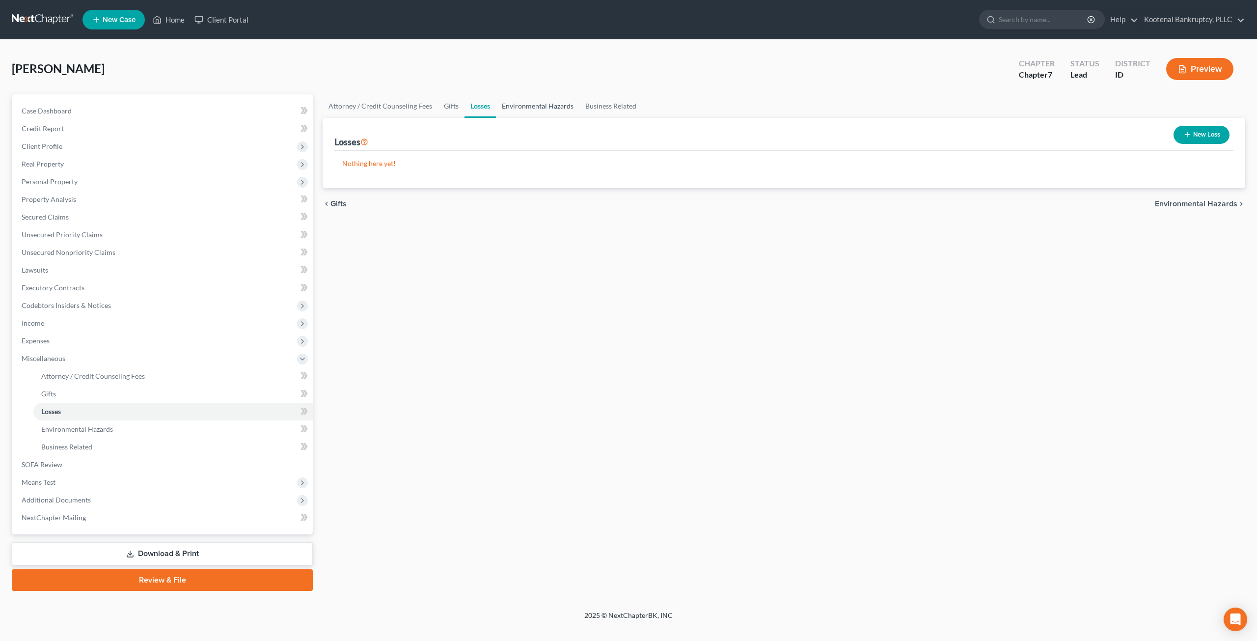
click at [522, 103] on link "Environmental Hazards" at bounding box center [537, 106] width 83 height 24
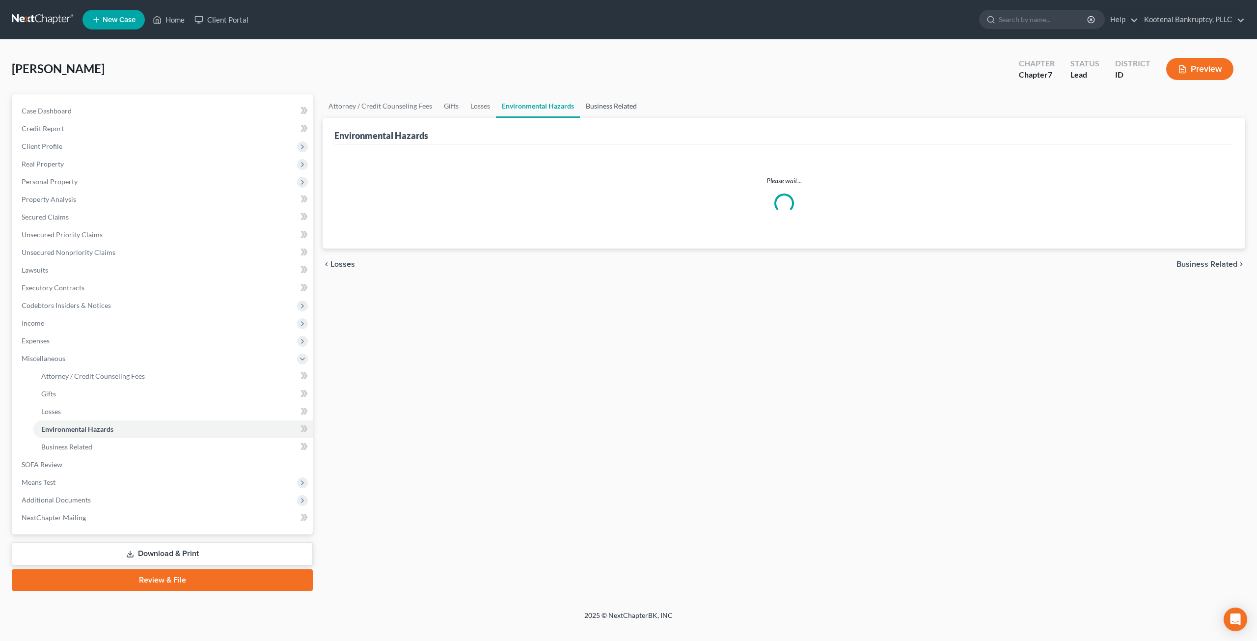
click at [614, 107] on link "Business Related" at bounding box center [611, 106] width 63 height 24
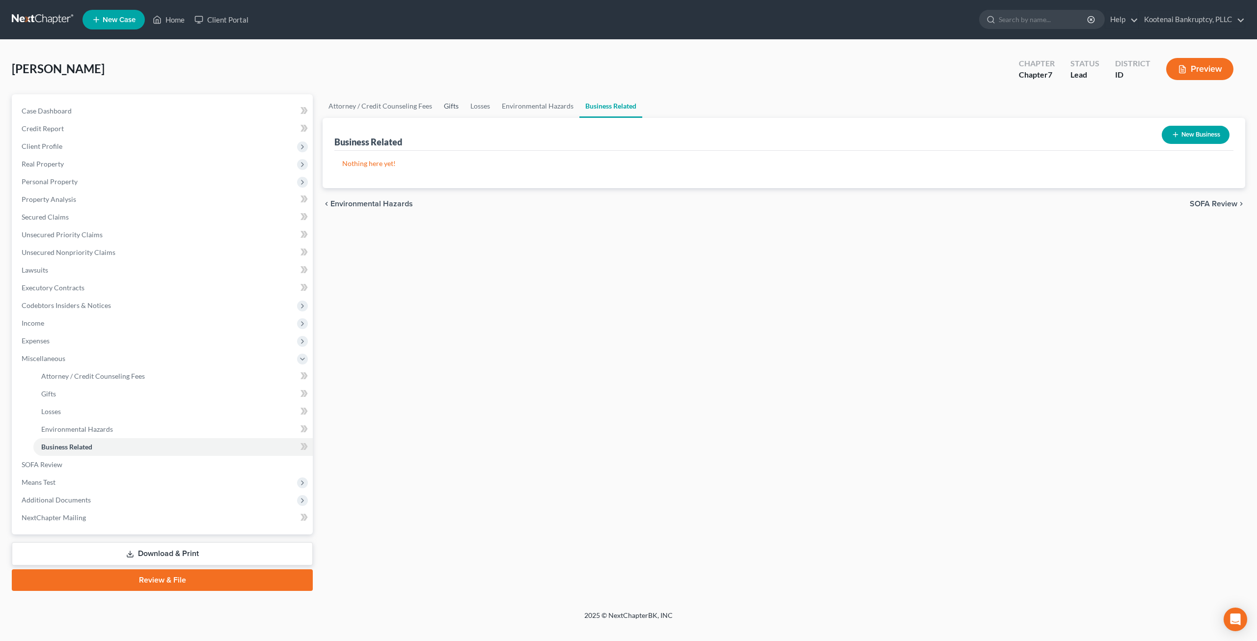
click at [450, 104] on link "Gifts" at bounding box center [451, 106] width 27 height 24
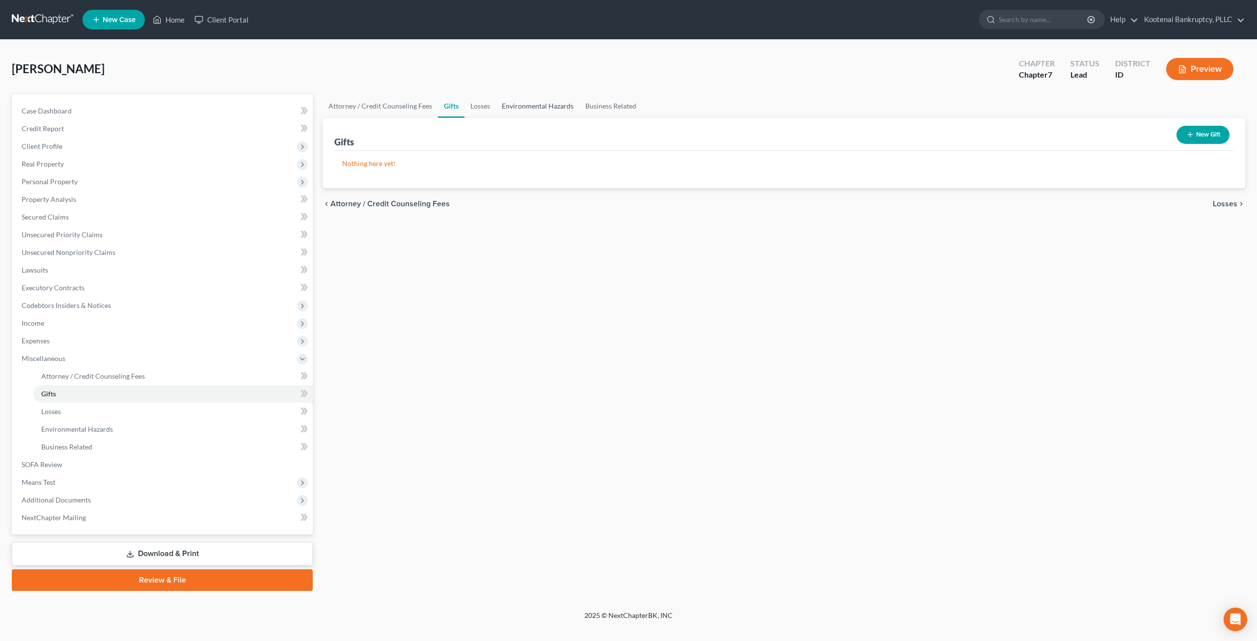
click at [548, 109] on link "Environmental Hazards" at bounding box center [537, 106] width 83 height 24
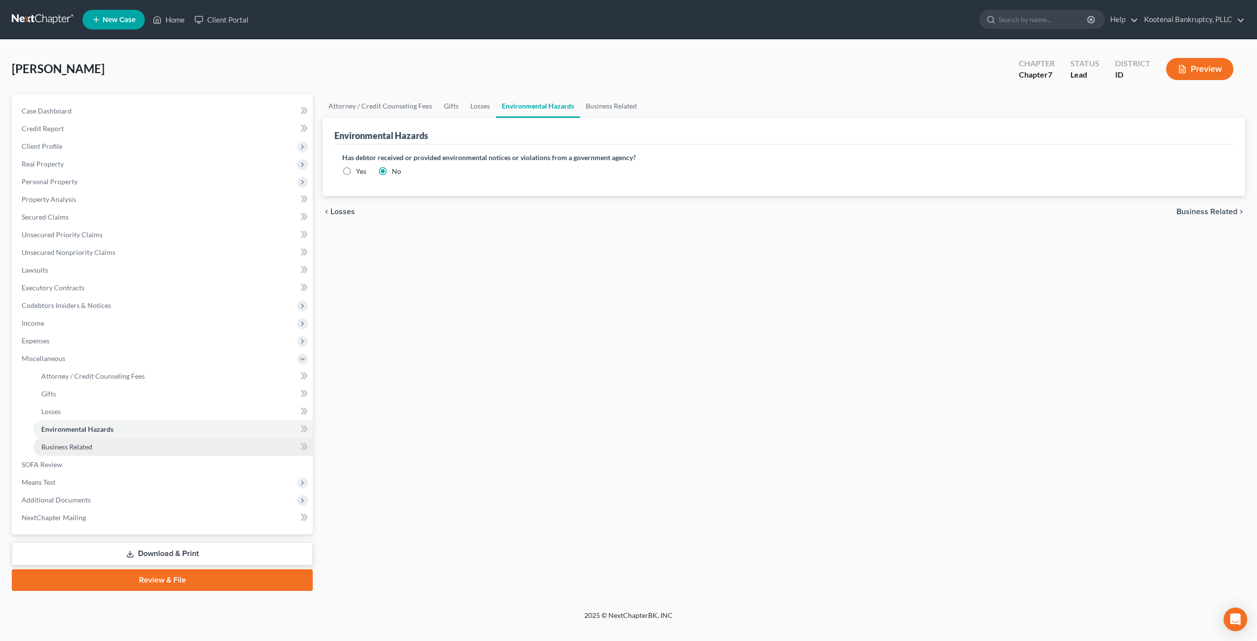
click at [109, 442] on link "Business Related" at bounding box center [172, 447] width 279 height 18
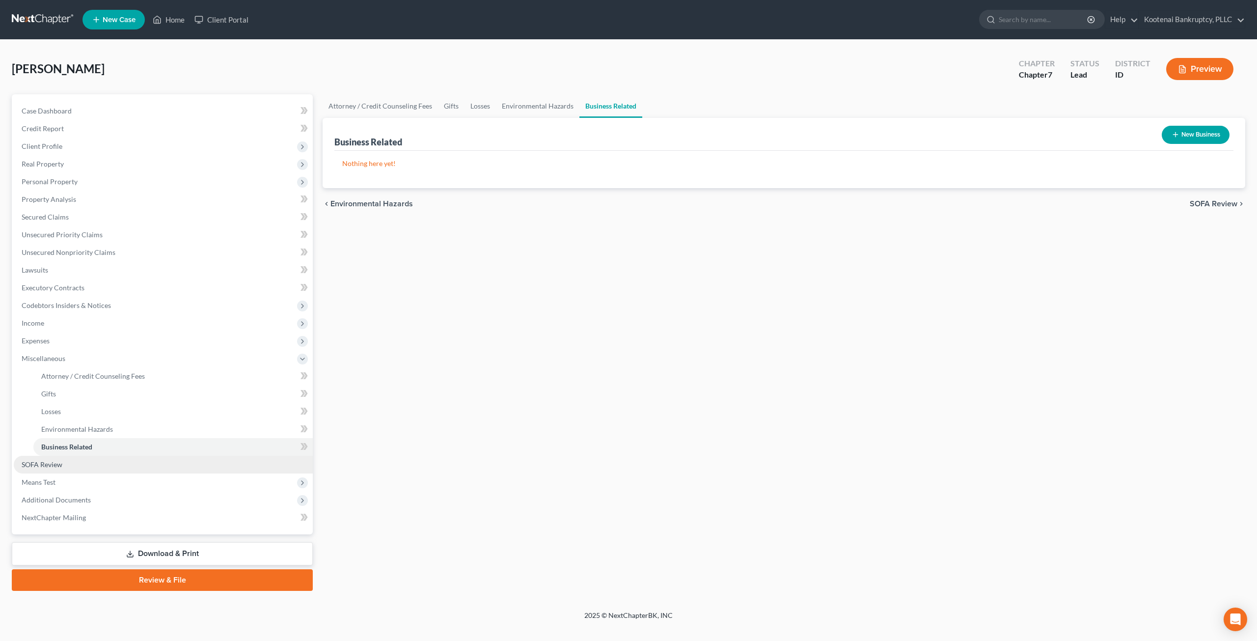
click at [116, 463] on link "SOFA Review" at bounding box center [163, 465] width 299 height 18
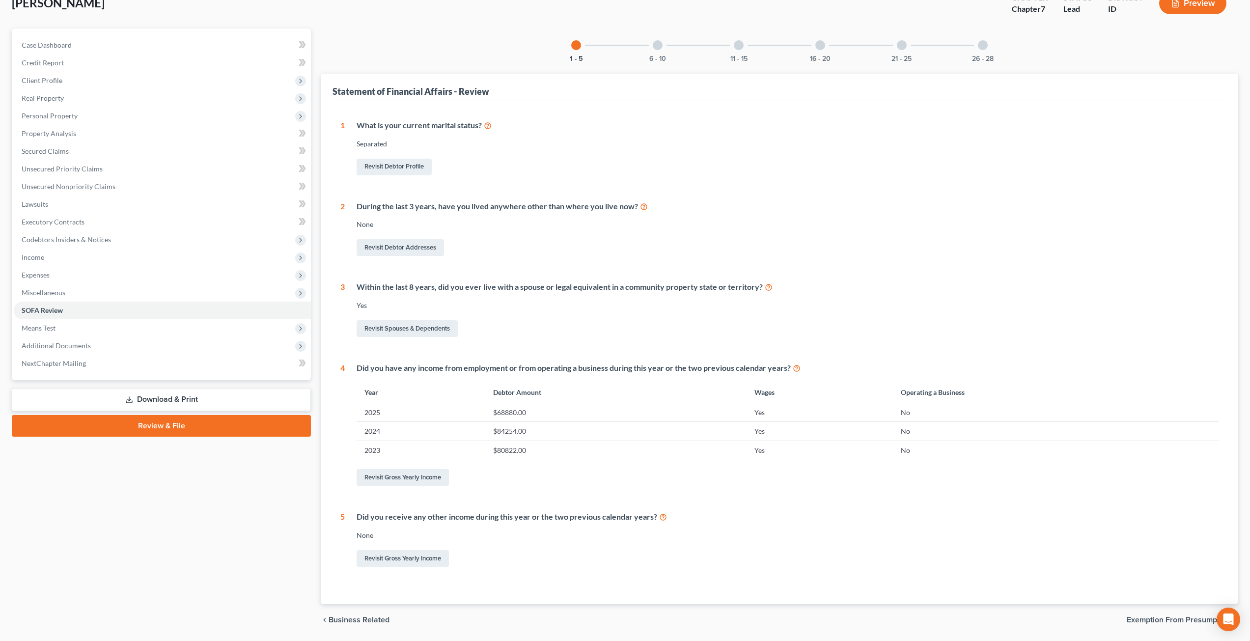
scroll to position [98, 0]
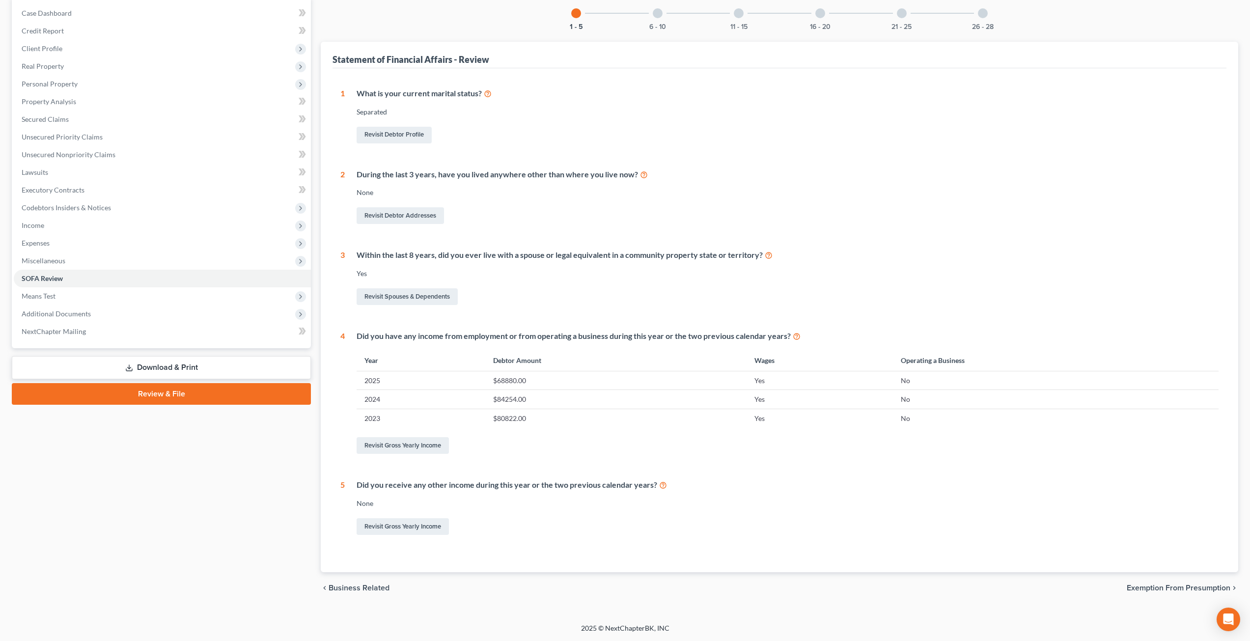
click at [620, 15] on div "6 - 10" at bounding box center [657, 13] width 33 height 33
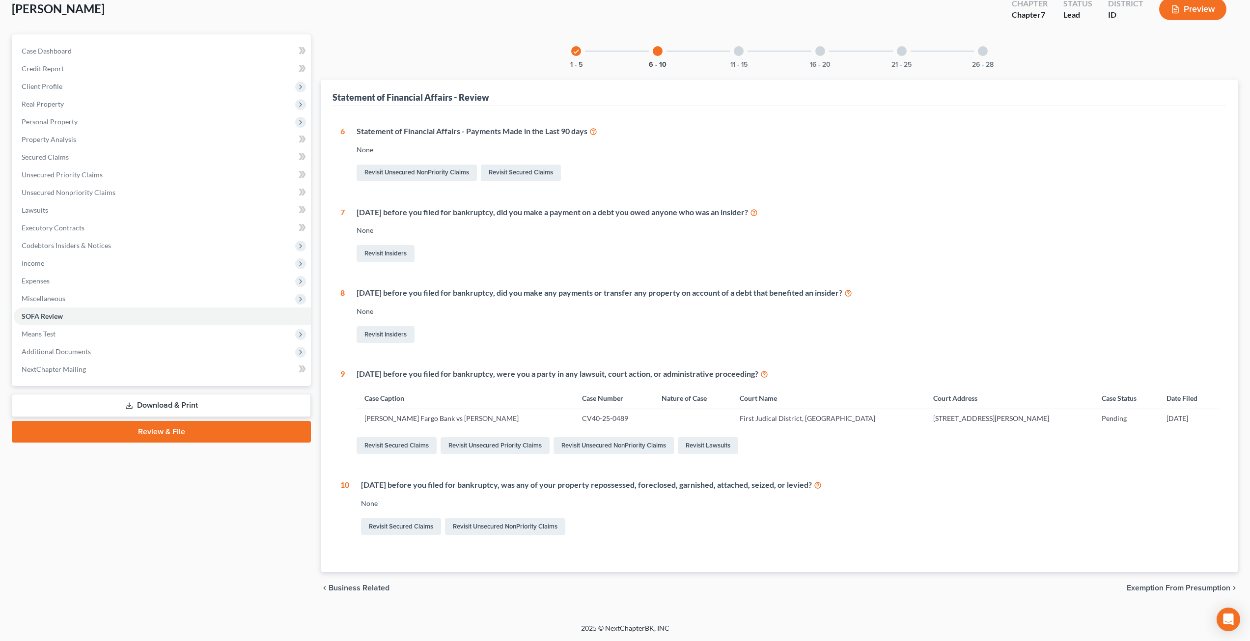
scroll to position [60, 0]
click at [620, 50] on div at bounding box center [739, 51] width 10 height 10
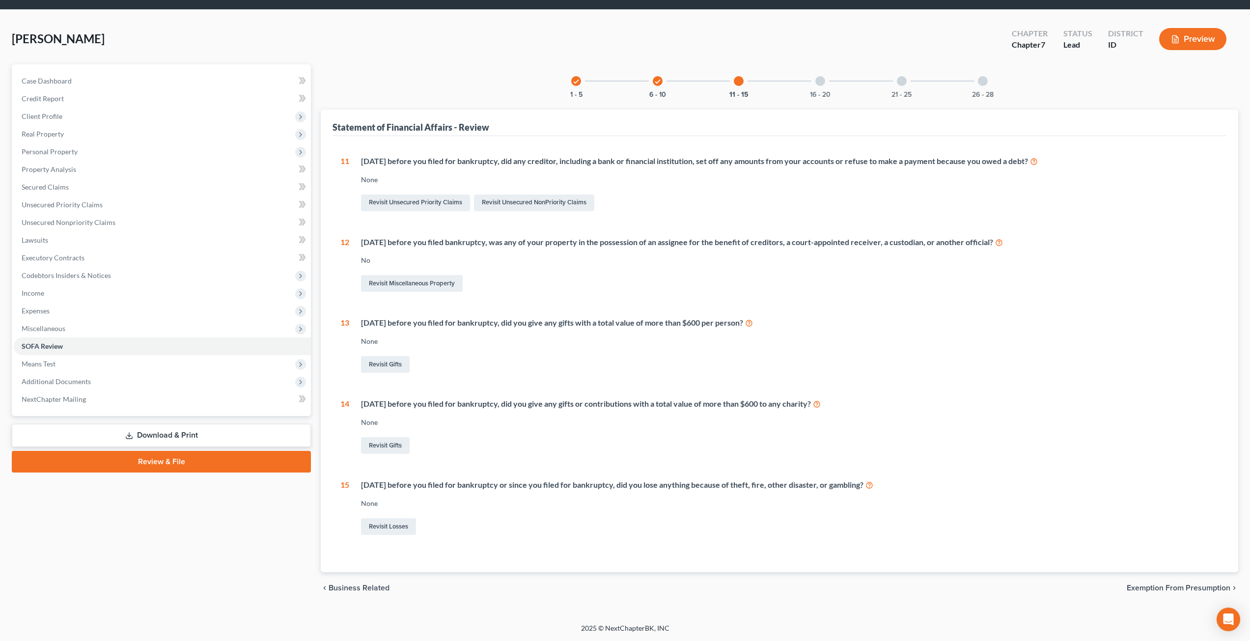
click at [620, 79] on div "16 - 20" at bounding box center [819, 80] width 33 height 33
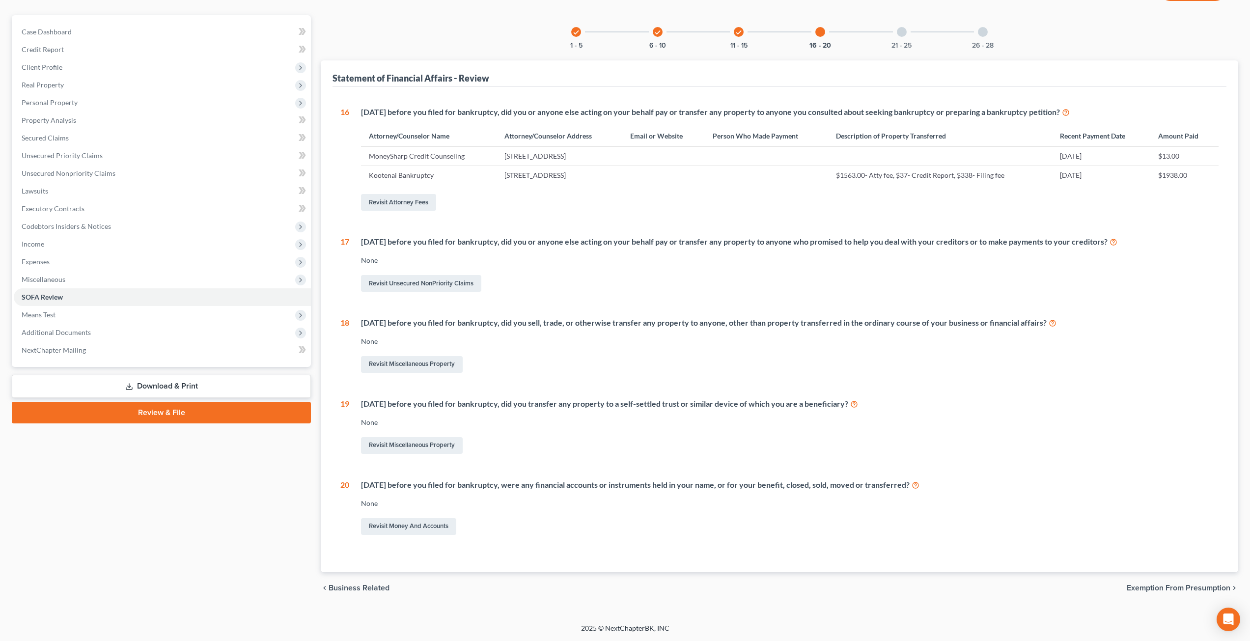
click at [620, 37] on div "21 - 25" at bounding box center [901, 31] width 33 height 33
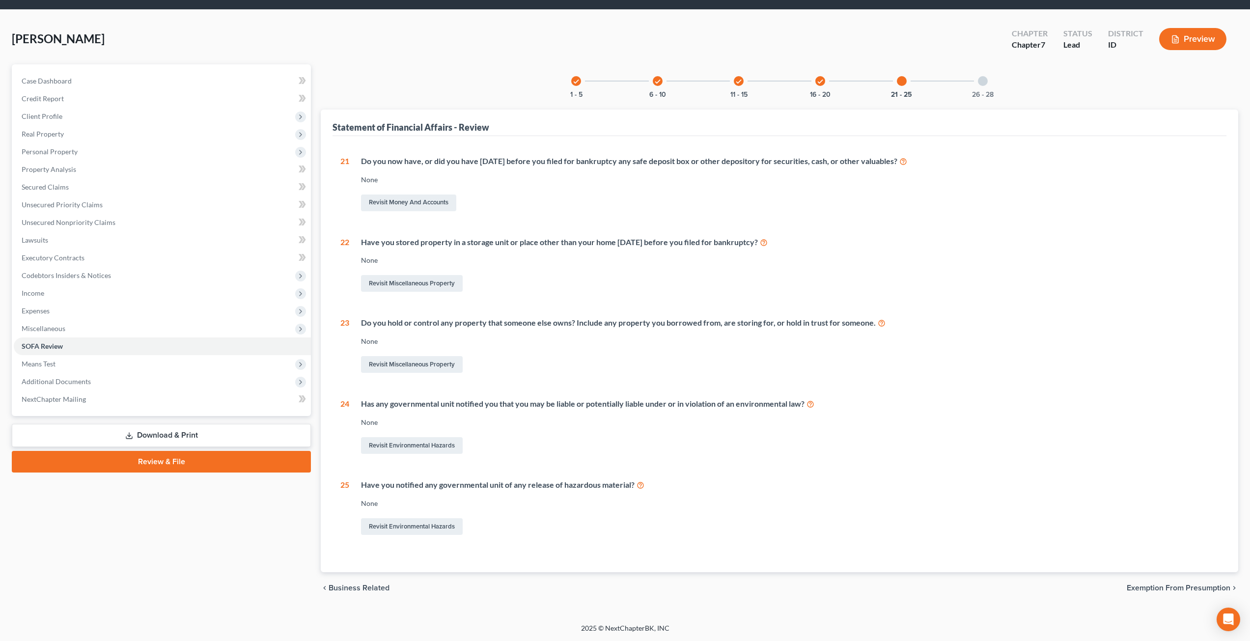
scroll to position [30, 0]
click at [620, 86] on div "26 - 28" at bounding box center [982, 80] width 33 height 33
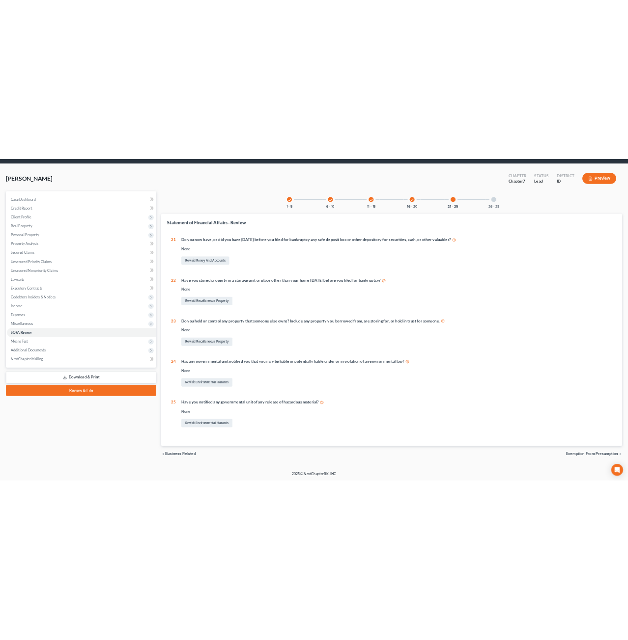
scroll to position [0, 0]
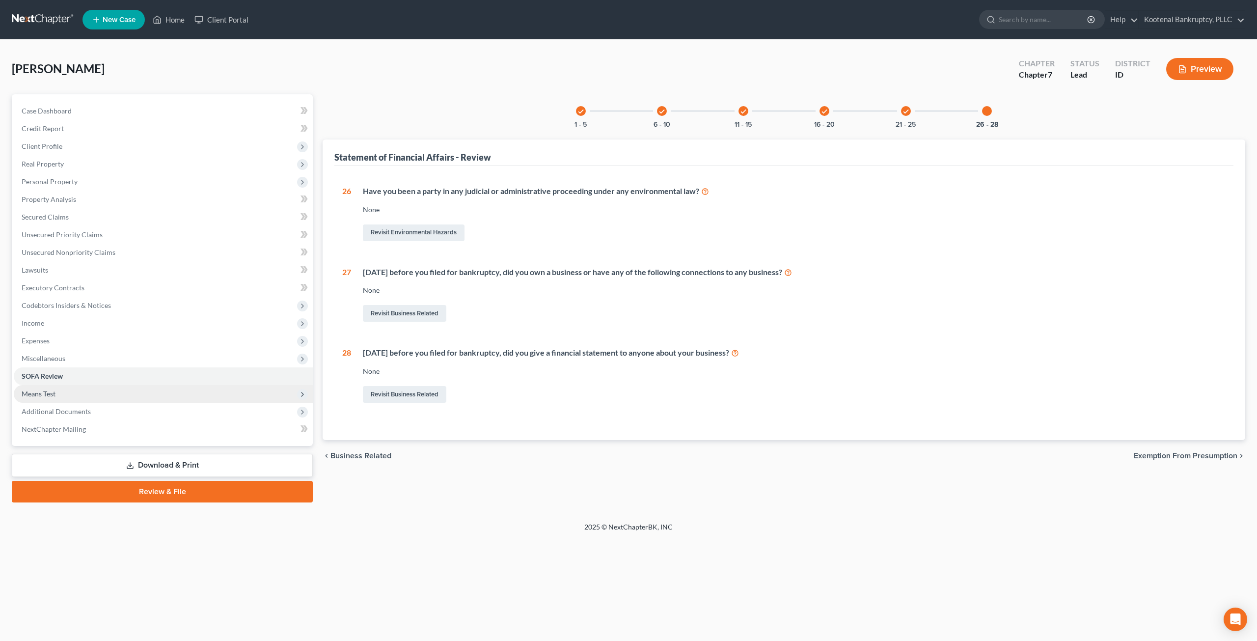
click at [147, 388] on span "Means Test" at bounding box center [163, 394] width 299 height 18
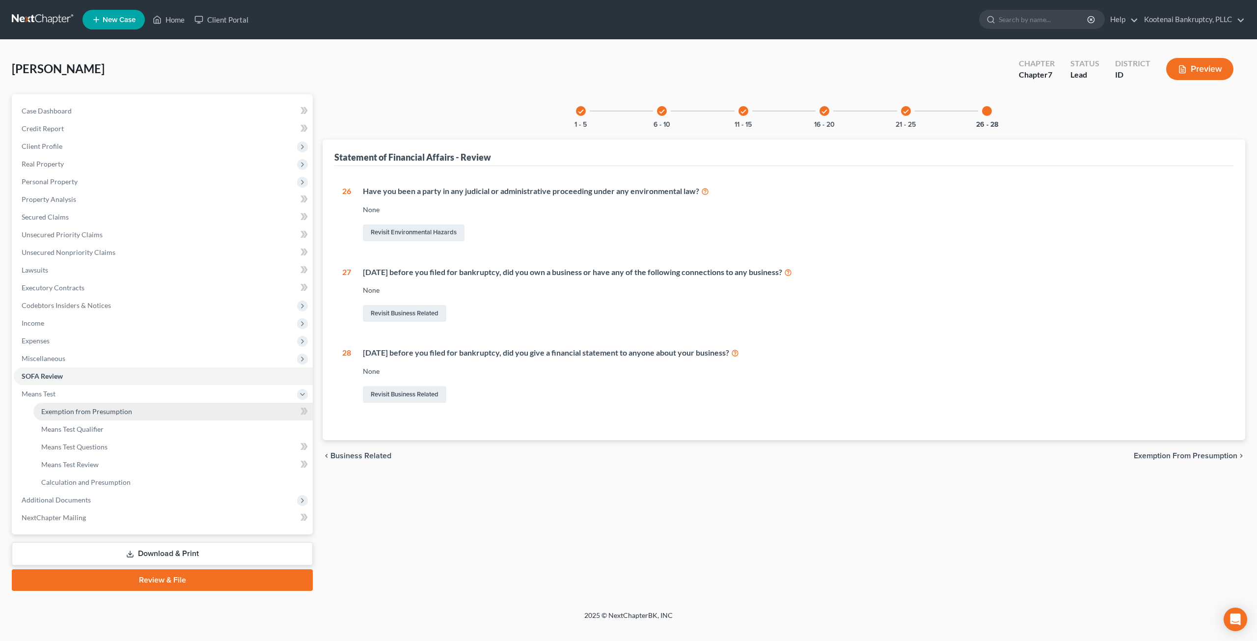
click at [149, 410] on link "Exemption from Presumption" at bounding box center [172, 412] width 279 height 18
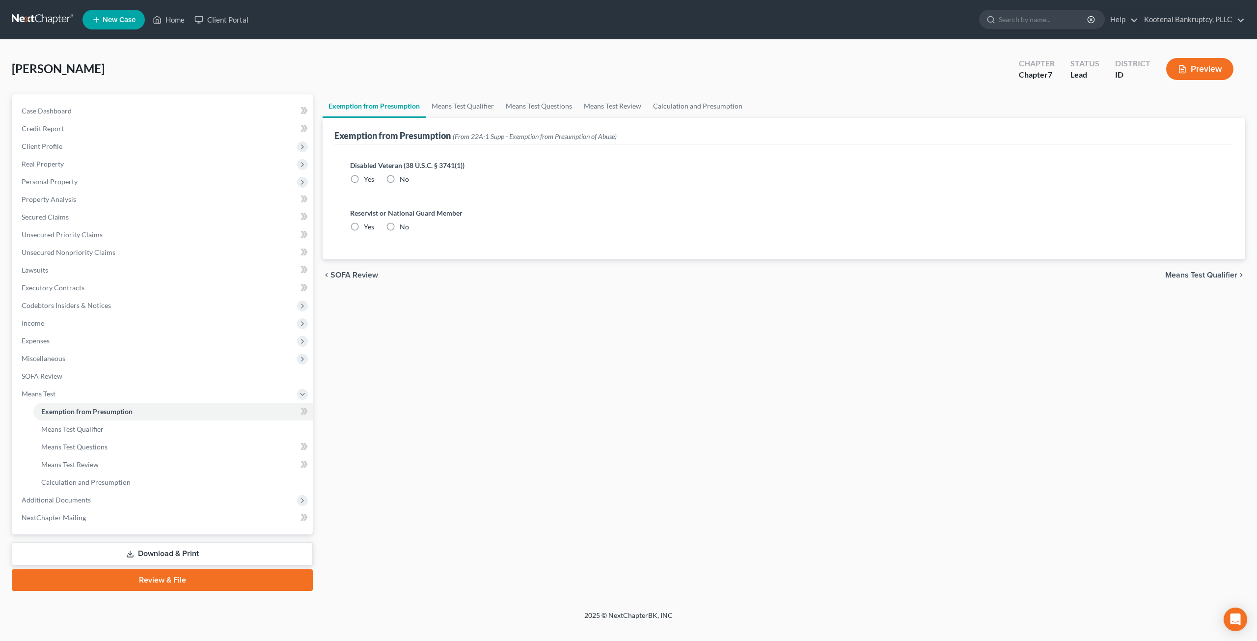
radio input "true"
click at [463, 101] on link "Means Test Qualifier" at bounding box center [463, 106] width 74 height 24
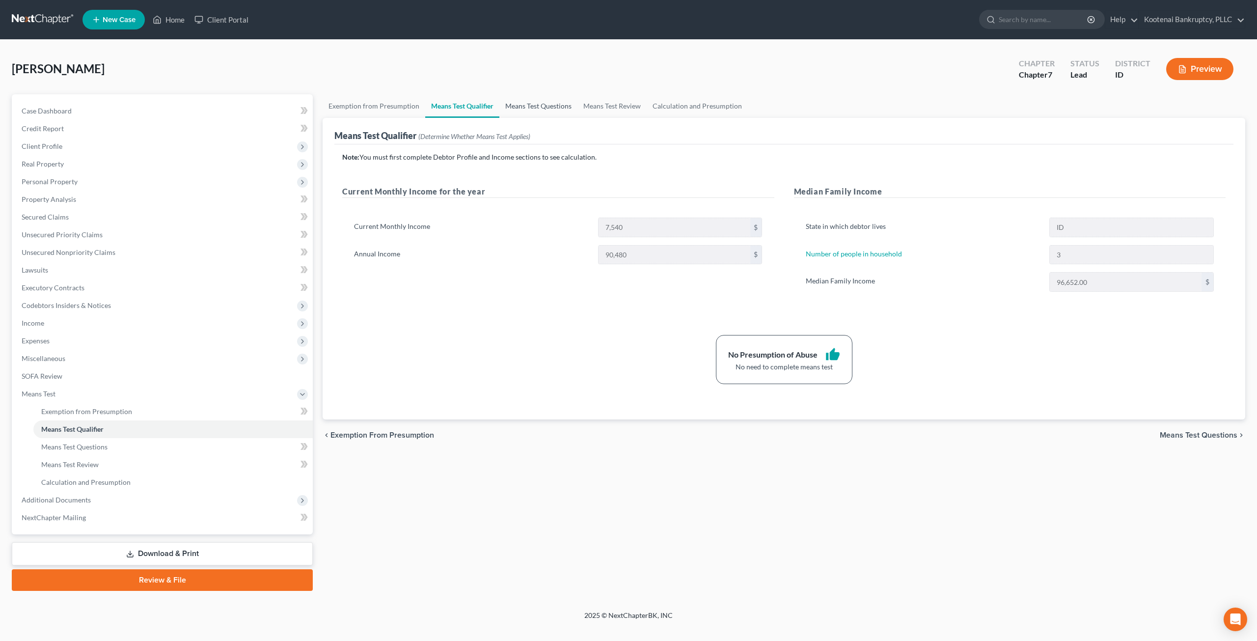
click at [545, 103] on link "Means Test Questions" at bounding box center [538, 106] width 78 height 24
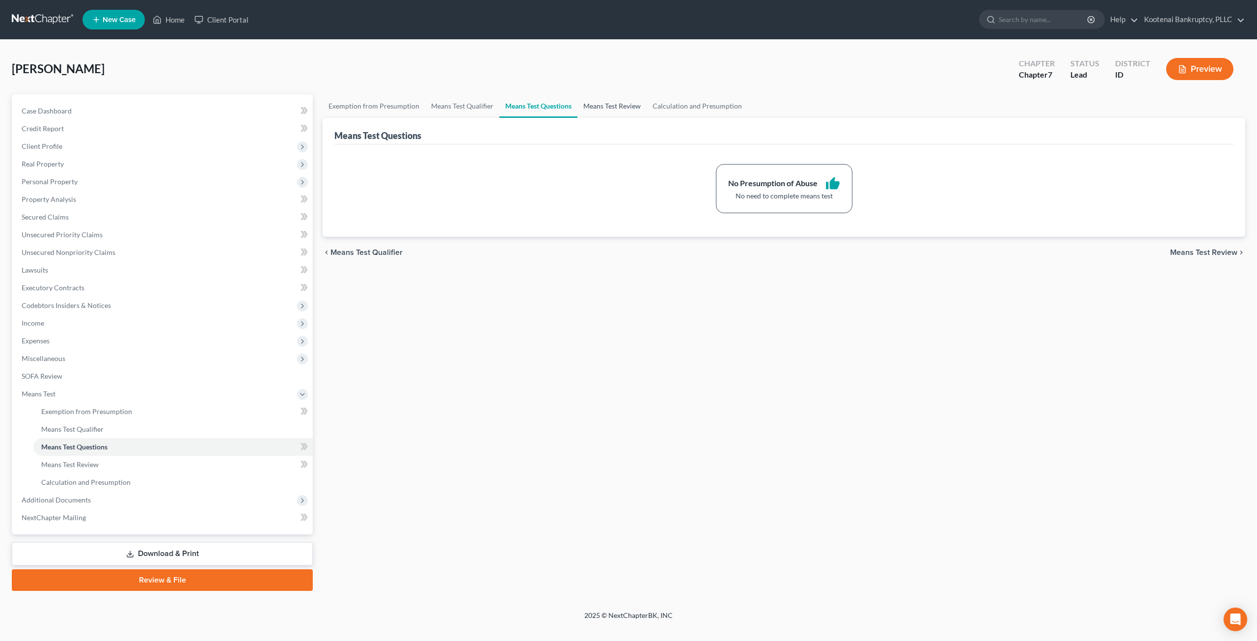
click at [597, 109] on link "Means Test Review" at bounding box center [611, 106] width 69 height 24
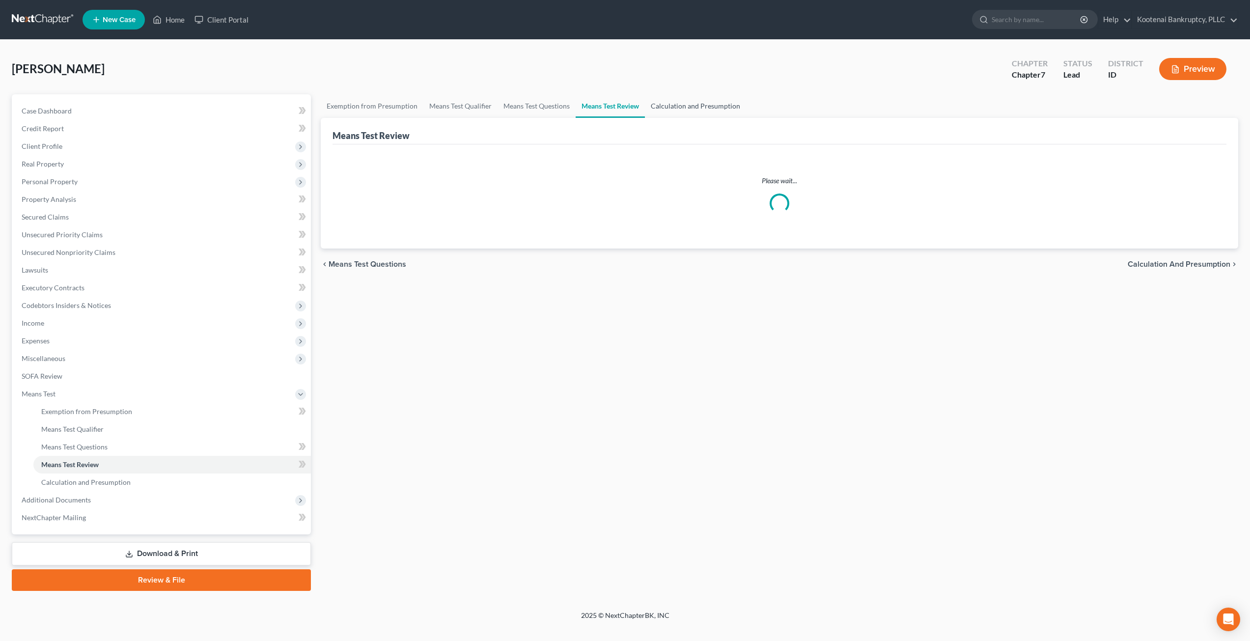
click at [620, 104] on link "Calculation and Presumption" at bounding box center [695, 106] width 101 height 24
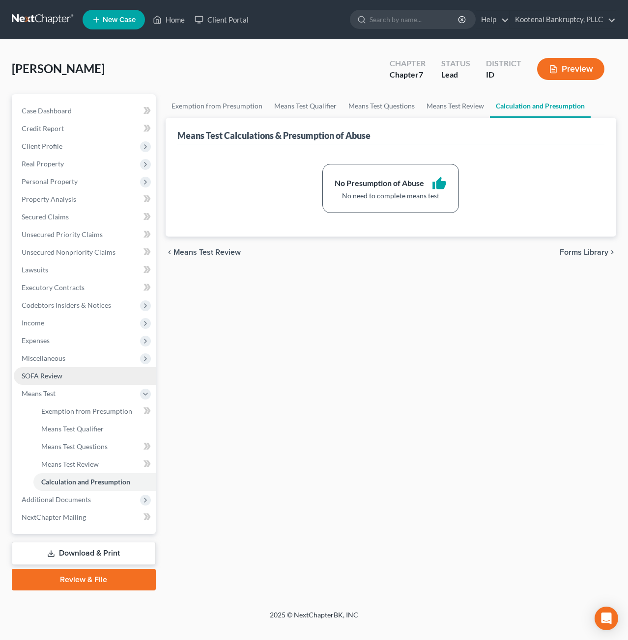
click at [28, 368] on link "SOFA Review" at bounding box center [85, 376] width 142 height 18
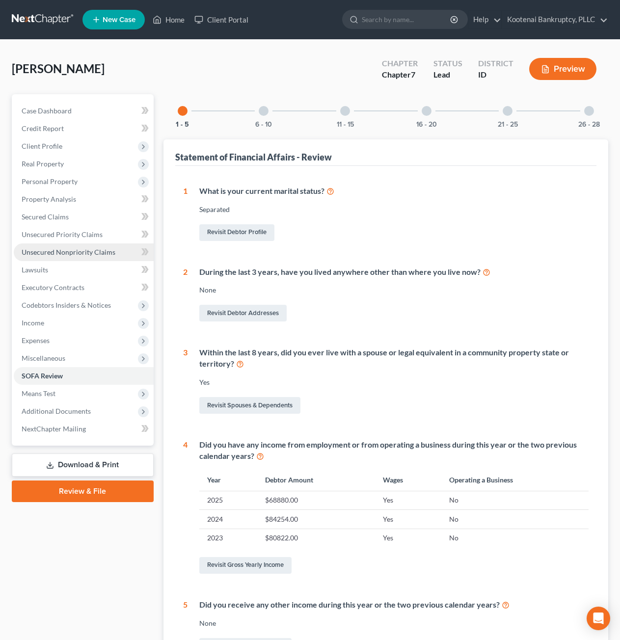
click at [50, 245] on link "Unsecured Nonpriority Claims" at bounding box center [84, 253] width 140 height 18
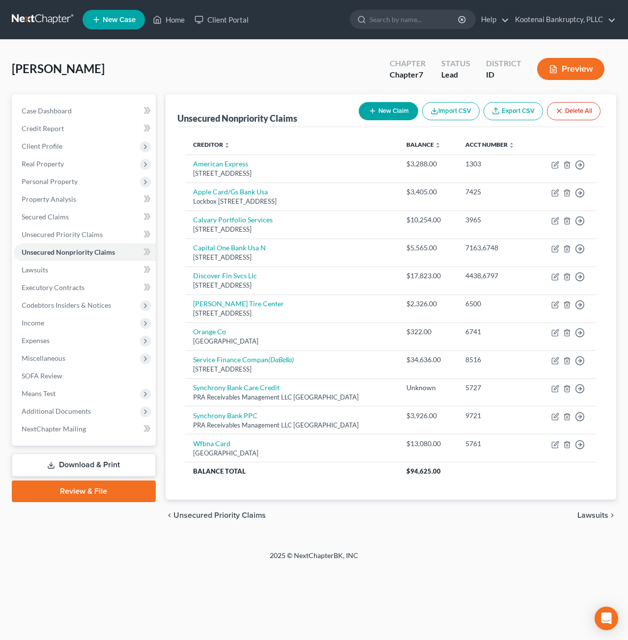
click at [37, 11] on link at bounding box center [43, 20] width 63 height 18
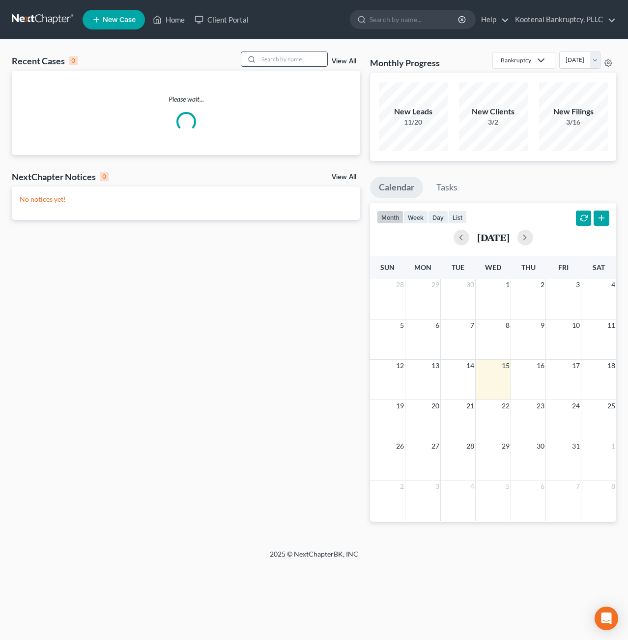
click at [277, 57] on input "search" at bounding box center [292, 59] width 69 height 14
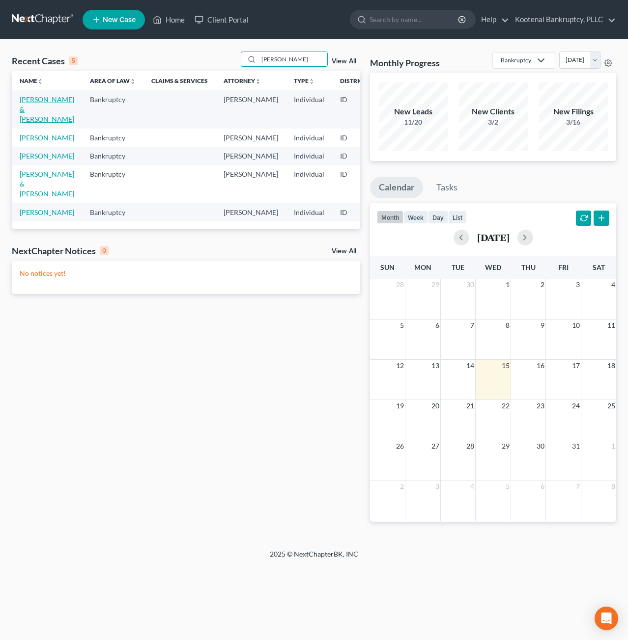
type input "[PERSON_NAME]"
click at [39, 103] on link "[PERSON_NAME] & [PERSON_NAME]" at bounding box center [47, 109] width 55 height 28
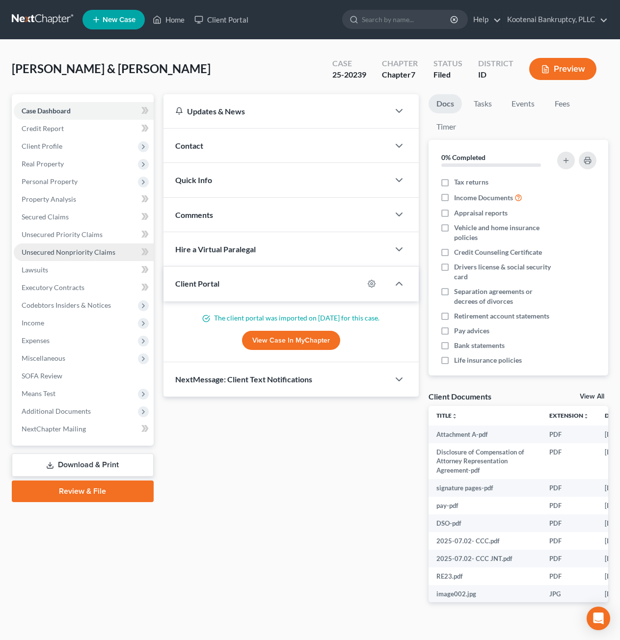
click at [91, 251] on span "Unsecured Nonpriority Claims" at bounding box center [69, 252] width 94 height 8
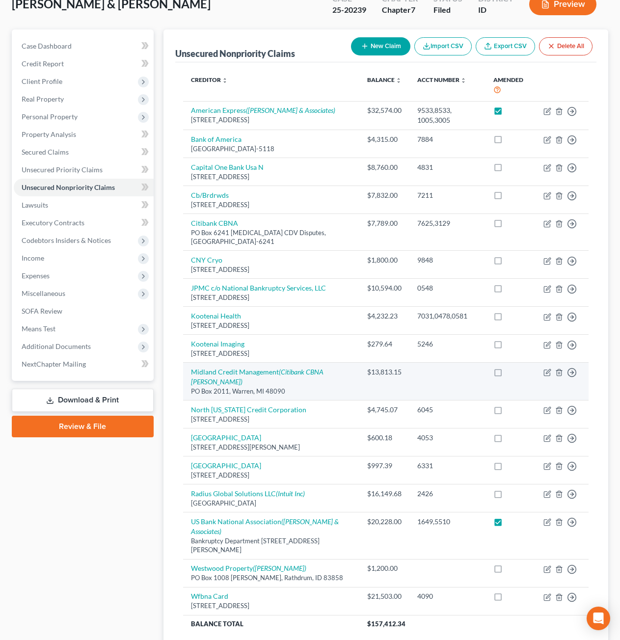
scroll to position [98, 0]
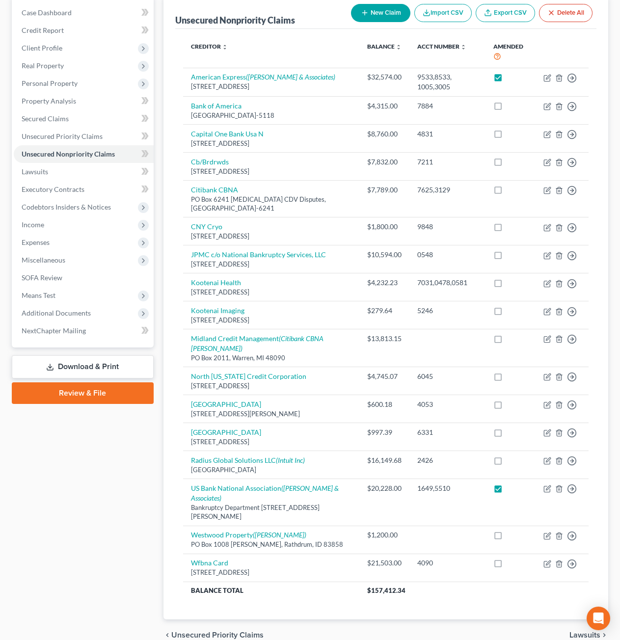
click at [148, 491] on div "Case Dashboard Payments Invoices Payments Payments Credit Report Client Profile" at bounding box center [83, 323] width 152 height 655
click at [159, 466] on div "Unsecured Nonpriority Claims New Claim Import CSV Export CSV Delete All Credito…" at bounding box center [386, 323] width 455 height 655
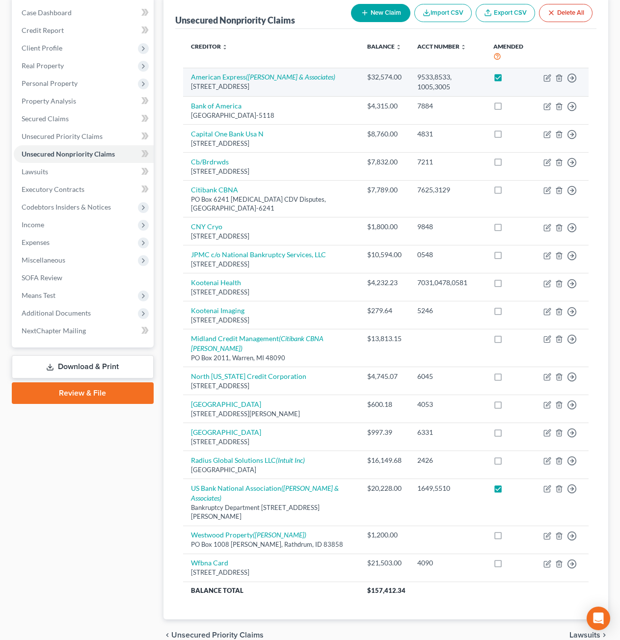
click at [507, 80] on label at bounding box center [507, 80] width 0 height 0
click at [511, 77] on input "checkbox" at bounding box center [514, 75] width 6 height 6
checkbox input "false"
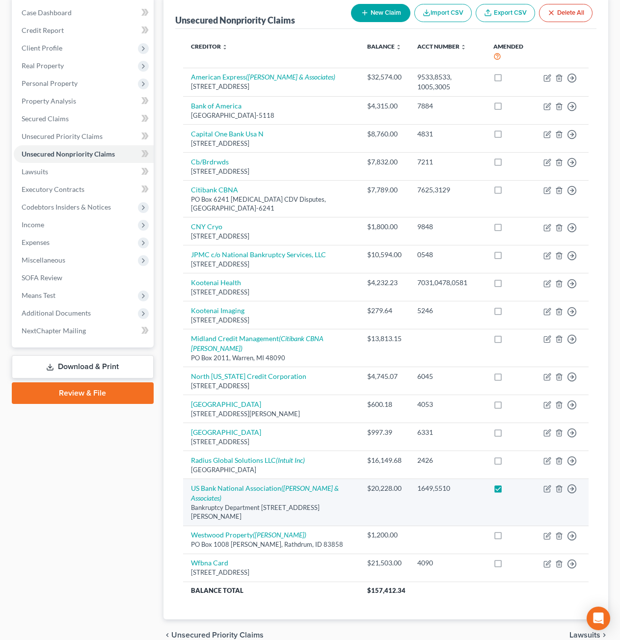
click at [507, 491] on label at bounding box center [507, 491] width 0 height 0
click at [511, 484] on input "checkbox" at bounding box center [514, 487] width 6 height 6
checkbox input "false"
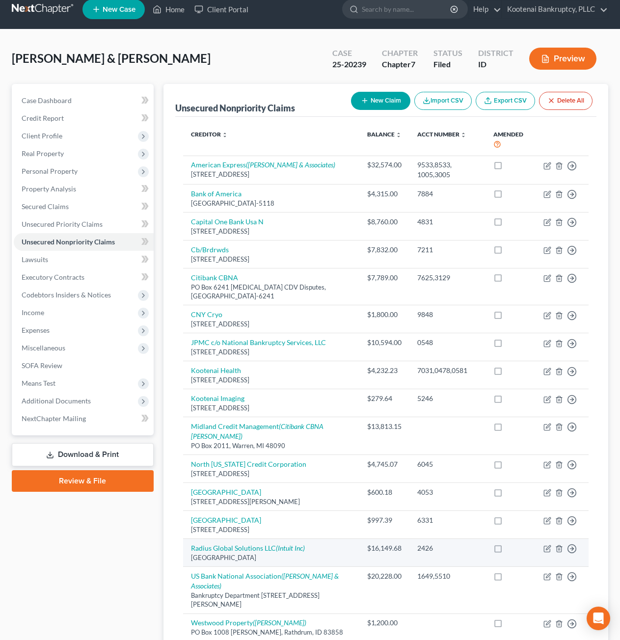
scroll to position [0, 0]
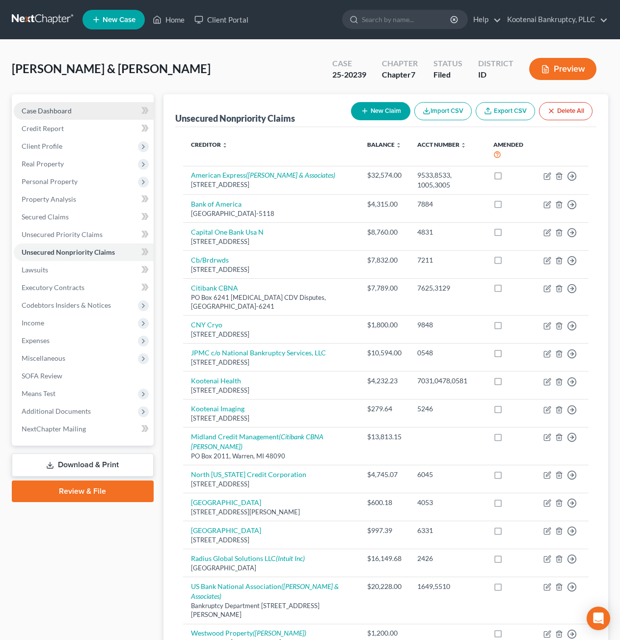
click at [61, 102] on link "Case Dashboard" at bounding box center [84, 111] width 140 height 18
